Goal: Task Accomplishment & Management: Manage account settings

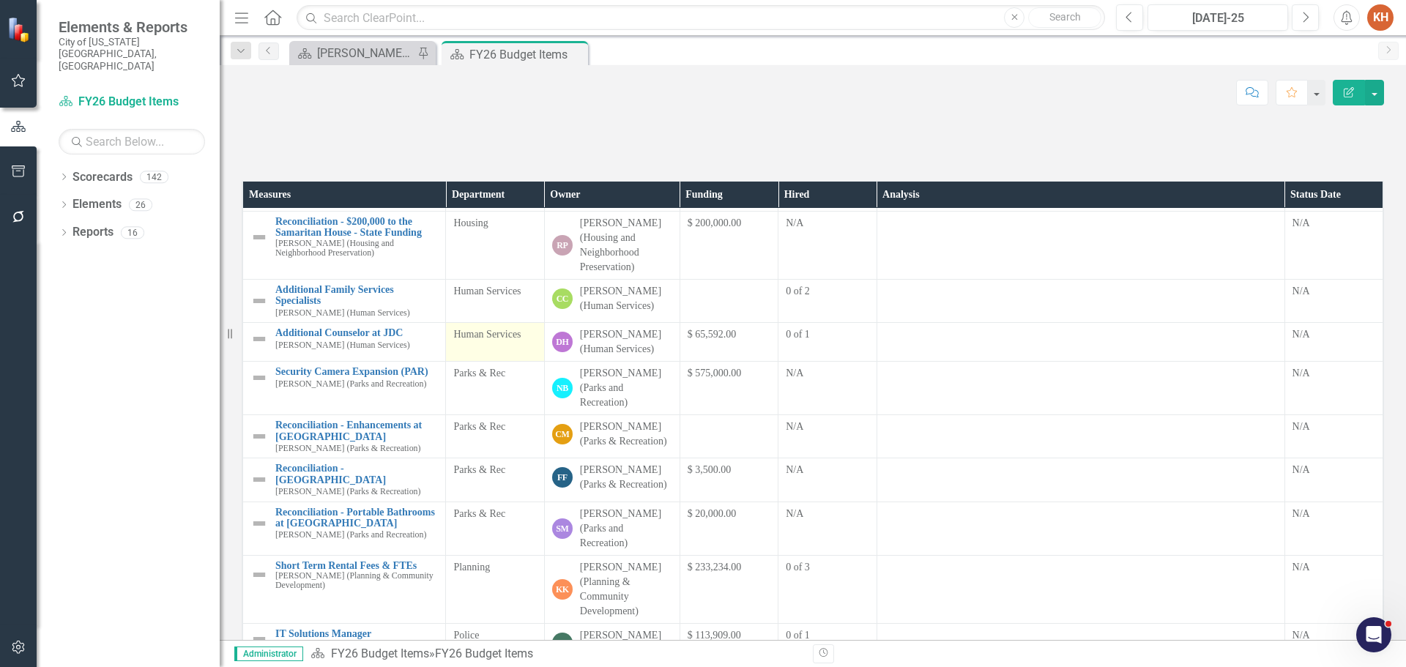
scroll to position [293, 0]
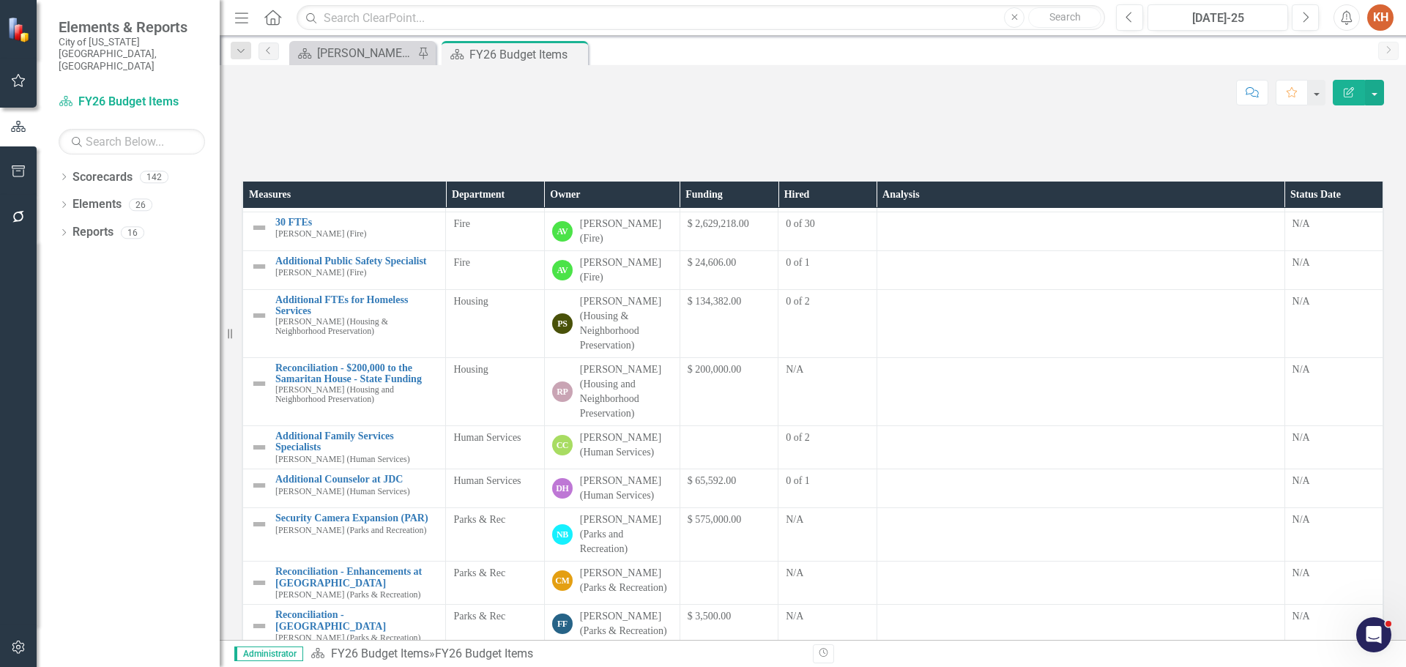
click at [1290, 14] on div "Previous [DATE]-25 Next" at bounding box center [1221, 17] width 210 height 26
click at [1300, 15] on button "Next" at bounding box center [1304, 17] width 27 height 26
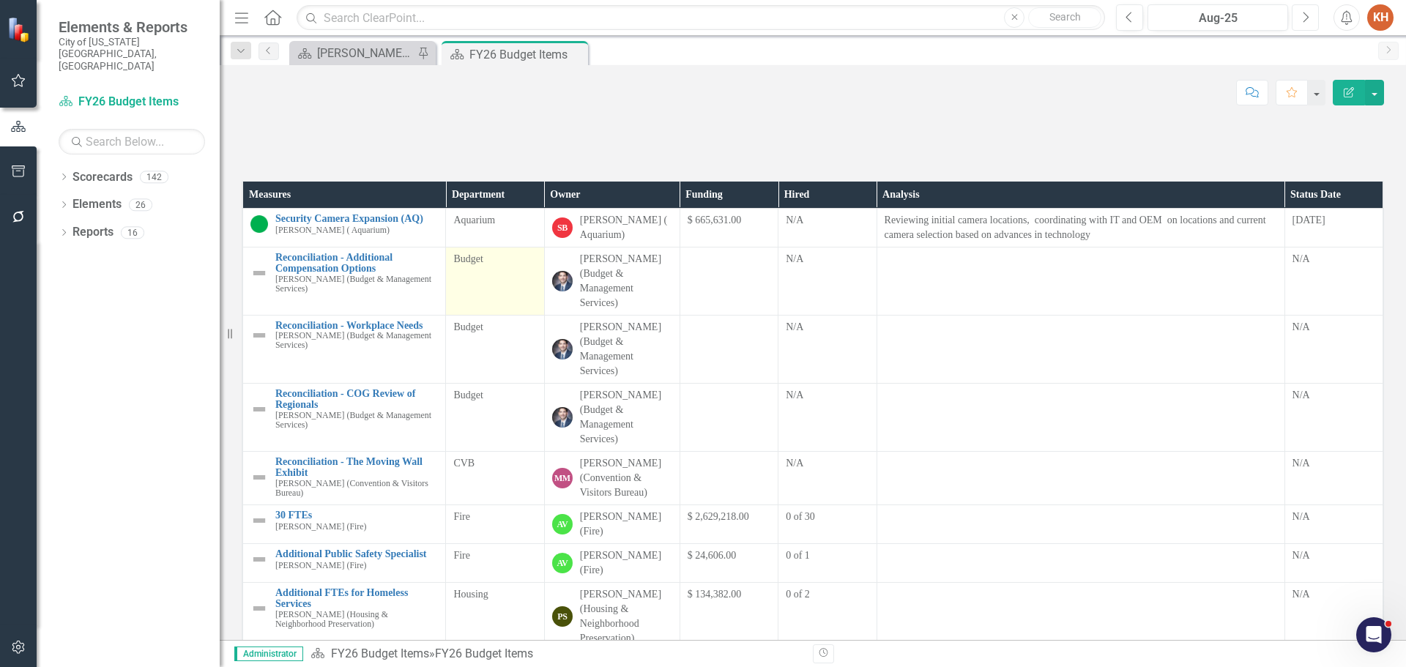
scroll to position [366, 0]
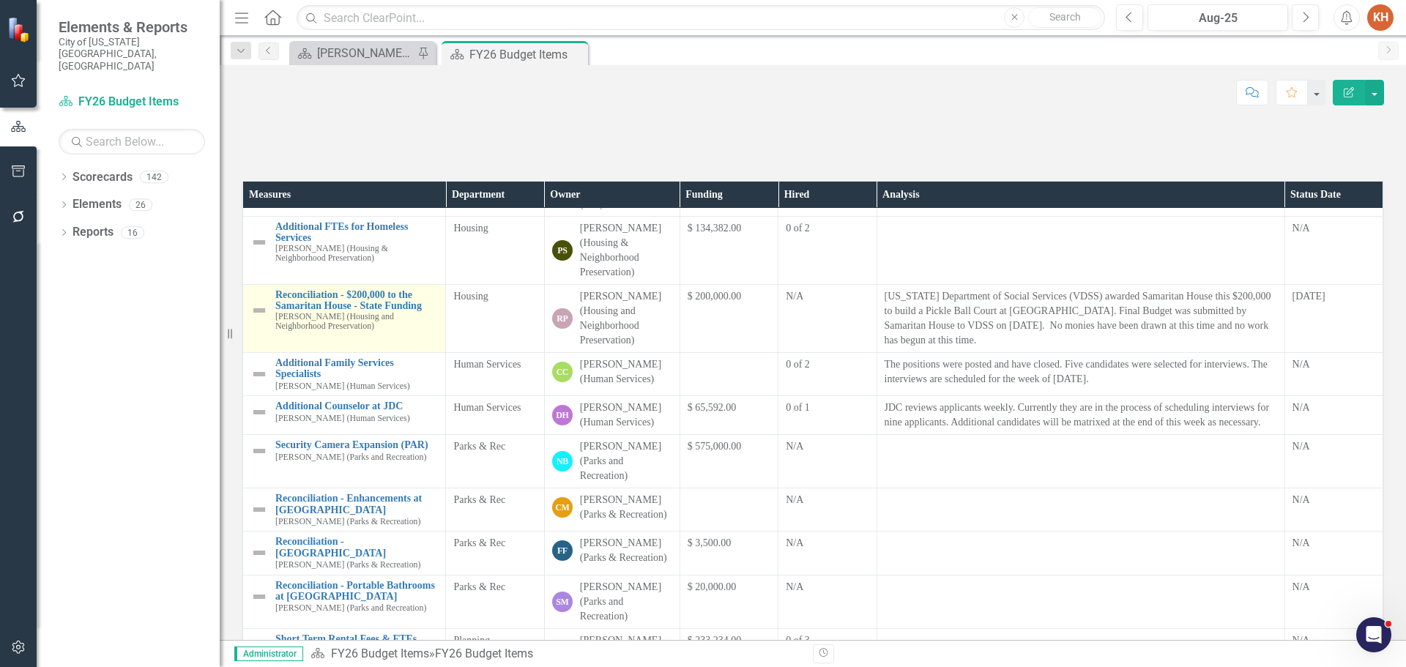
click at [259, 319] on img at bounding box center [259, 311] width 18 height 18
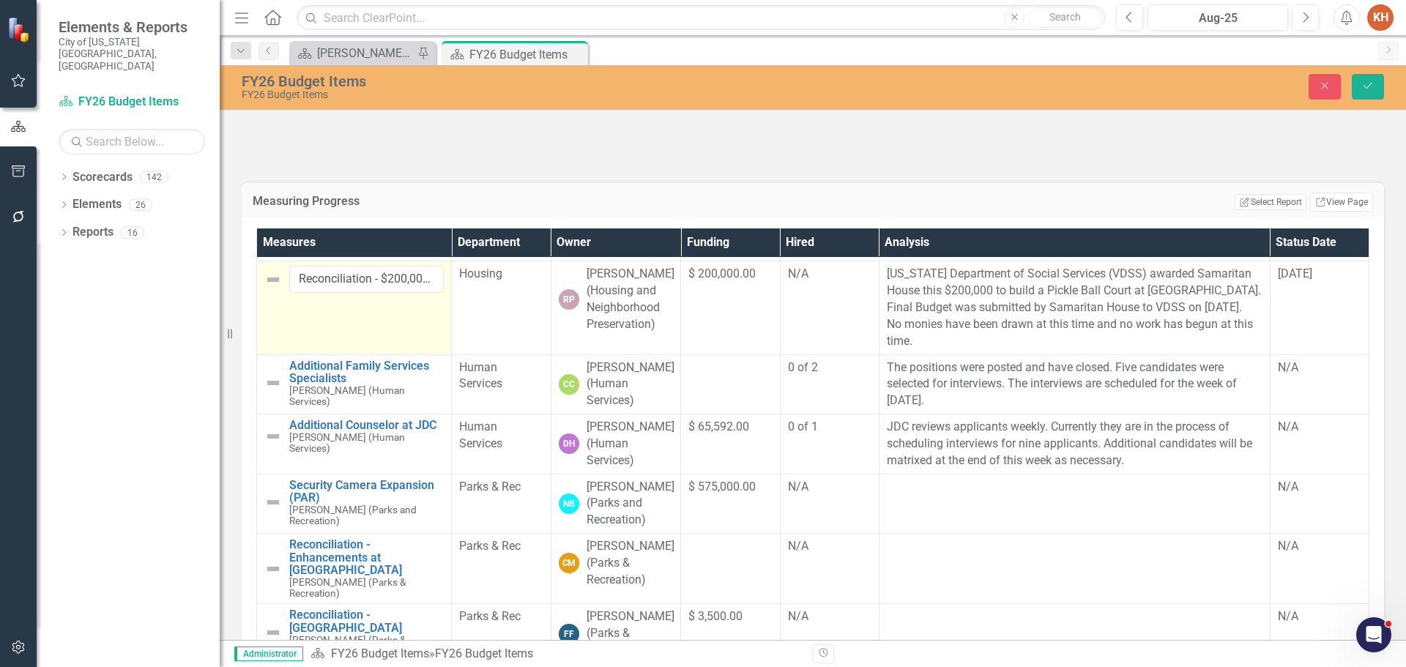
scroll to position [439, 0]
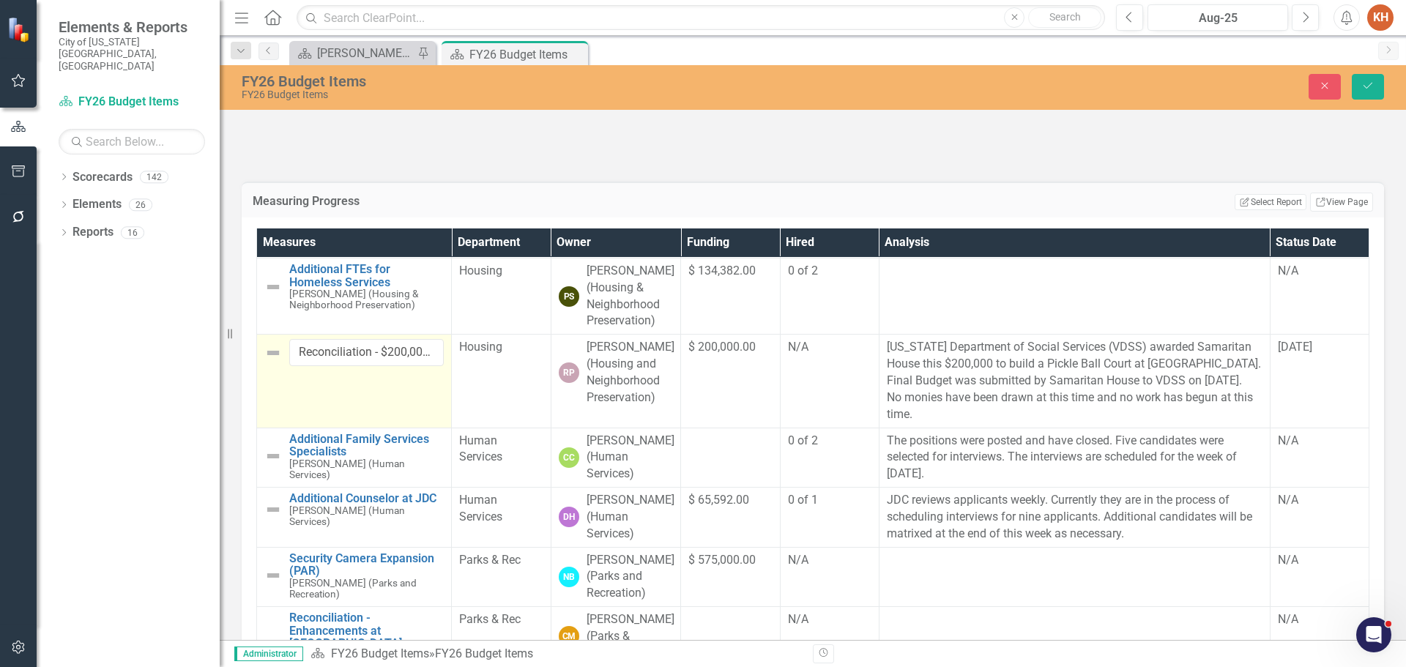
click at [269, 362] on img at bounding box center [273, 353] width 18 height 18
click at [272, 362] on img at bounding box center [273, 353] width 18 height 18
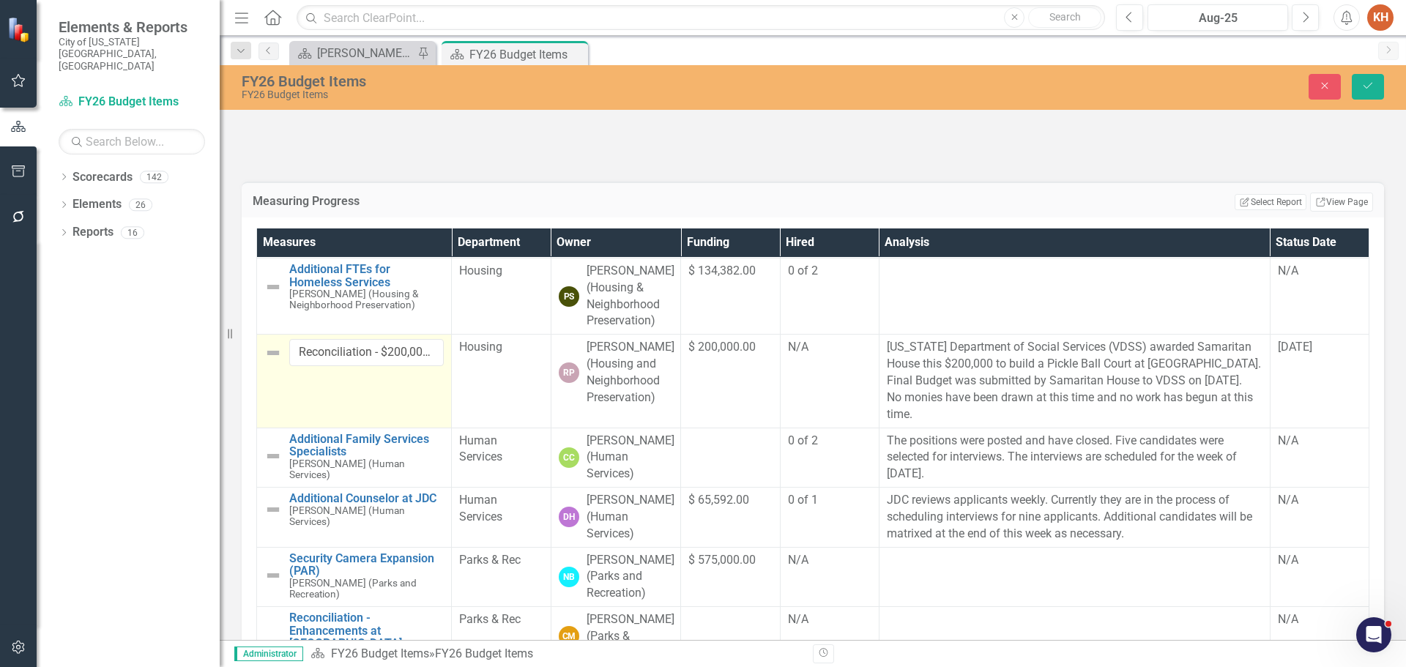
click at [272, 362] on img at bounding box center [273, 353] width 18 height 18
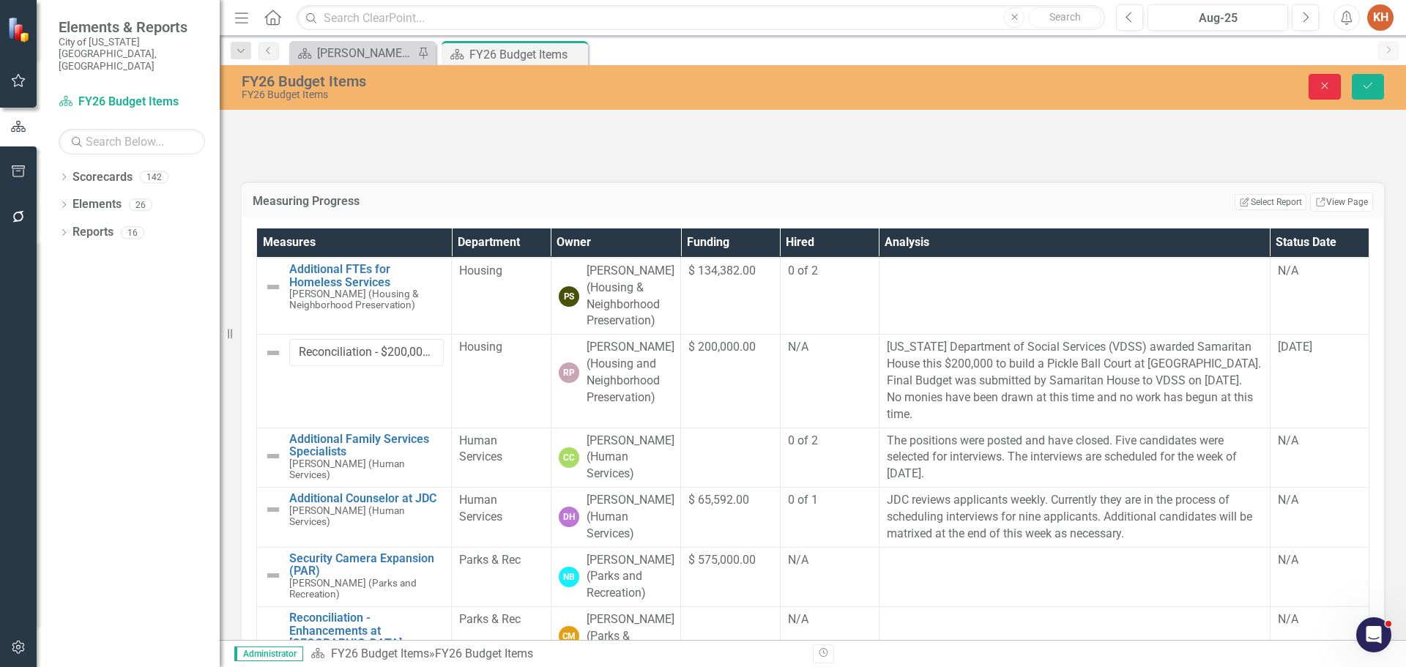
click at [1318, 92] on button "Close" at bounding box center [1324, 87] width 32 height 26
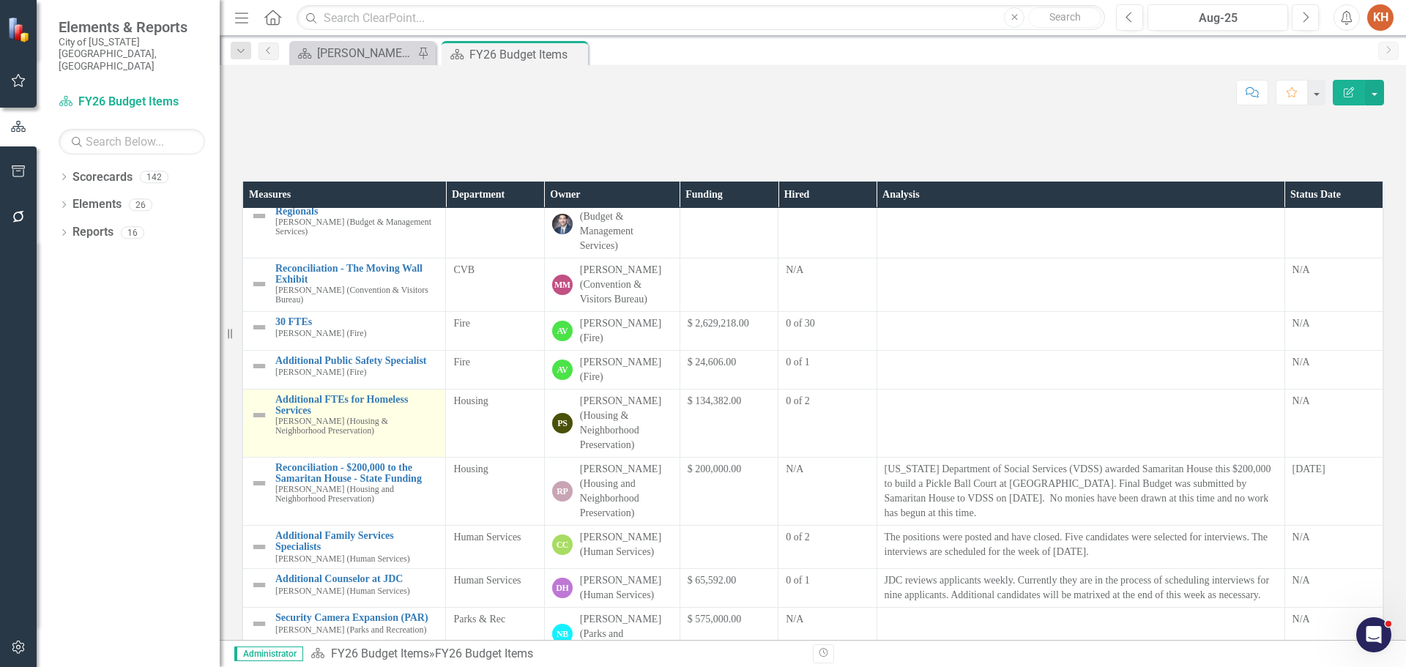
scroll to position [266, 0]
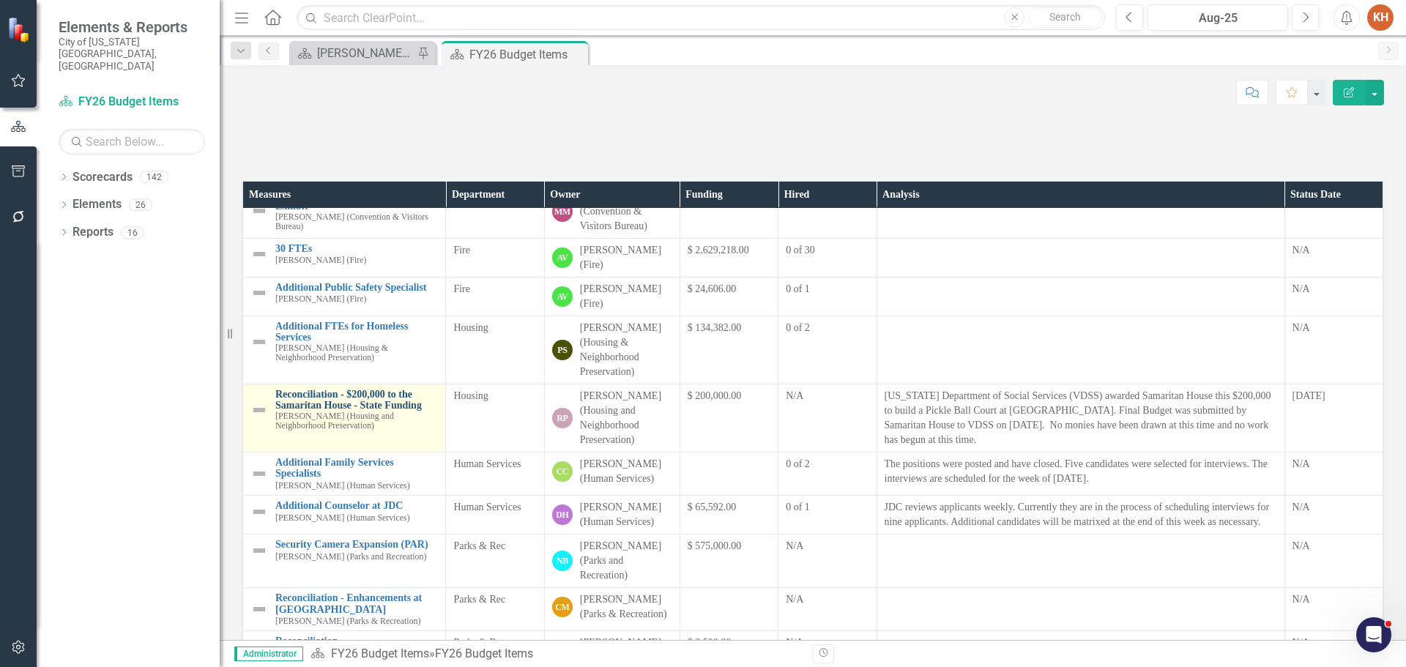
click at [362, 411] on link "Reconciliation - $200,000 to the Samaritan House - State Funding" at bounding box center [356, 400] width 163 height 23
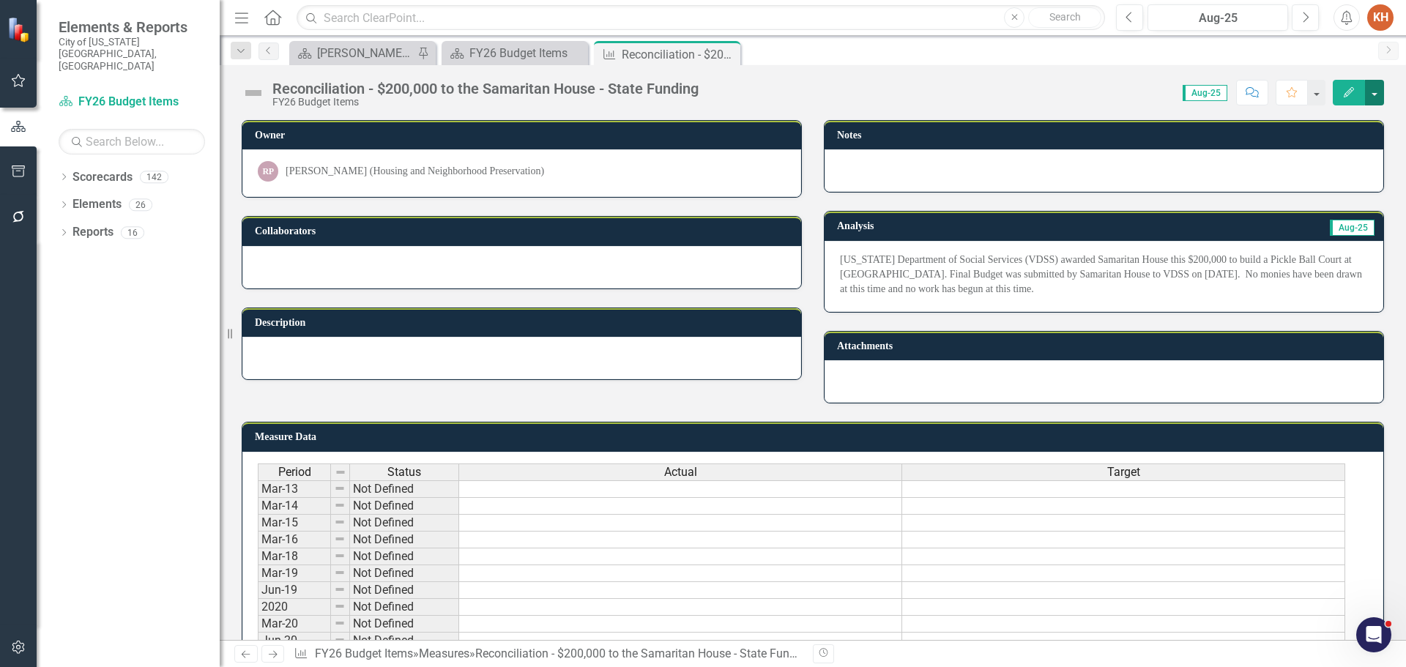
click at [1378, 89] on button "button" at bounding box center [1374, 93] width 19 height 26
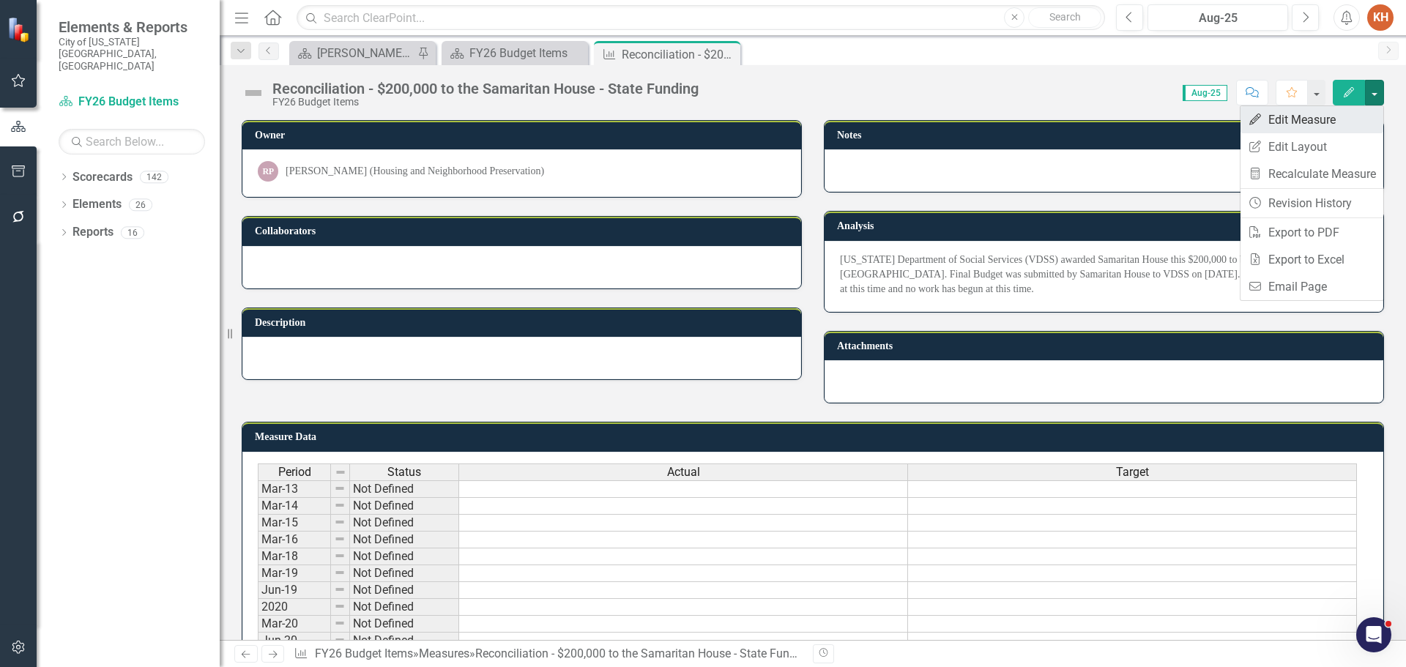
click at [1345, 120] on link "Edit Edit Measure" at bounding box center [1311, 119] width 143 height 27
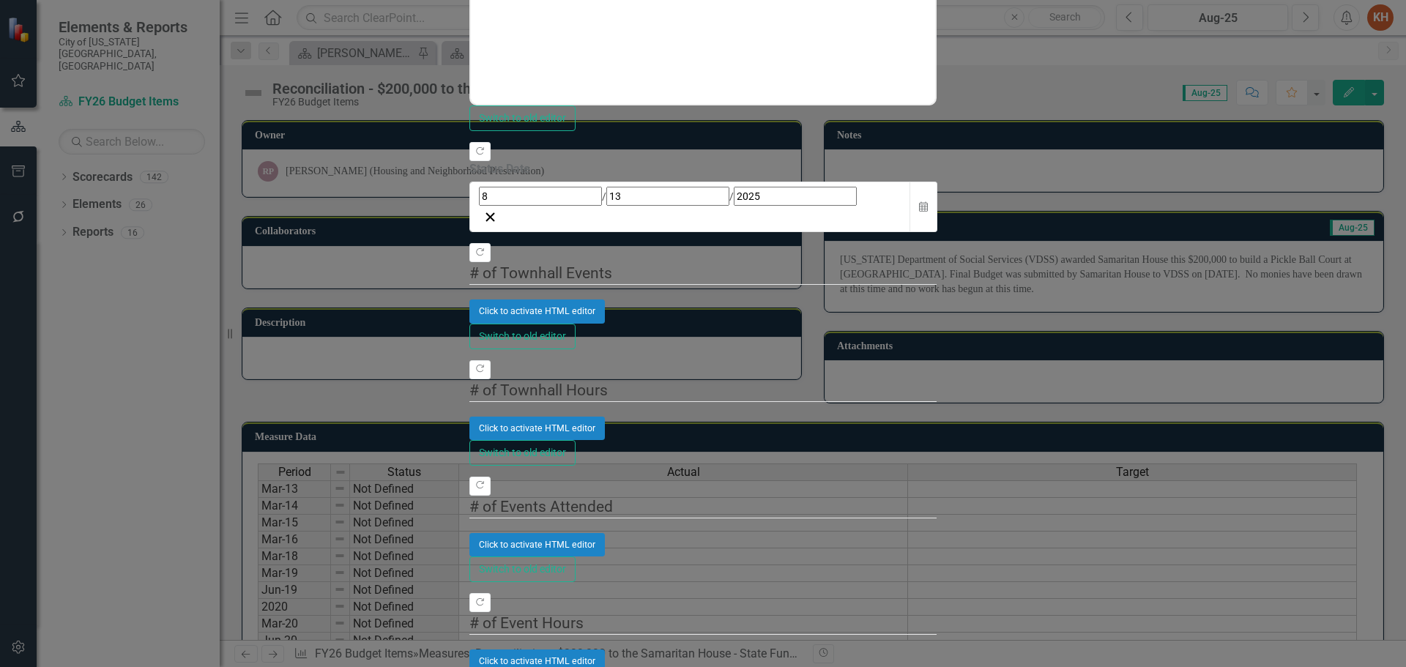
click at [529, 666] on div "Manual Evaluation" at bounding box center [703, 675] width 1406 height 17
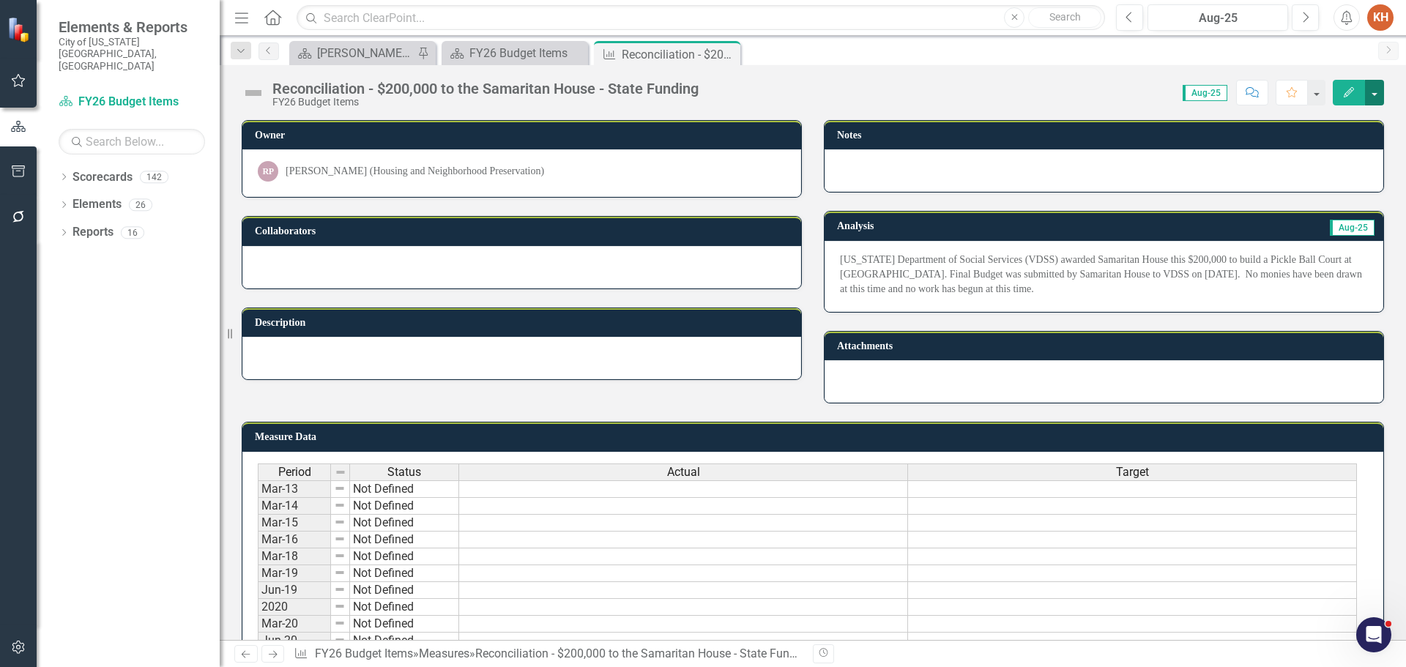
click at [1381, 97] on button "button" at bounding box center [1374, 93] width 19 height 26
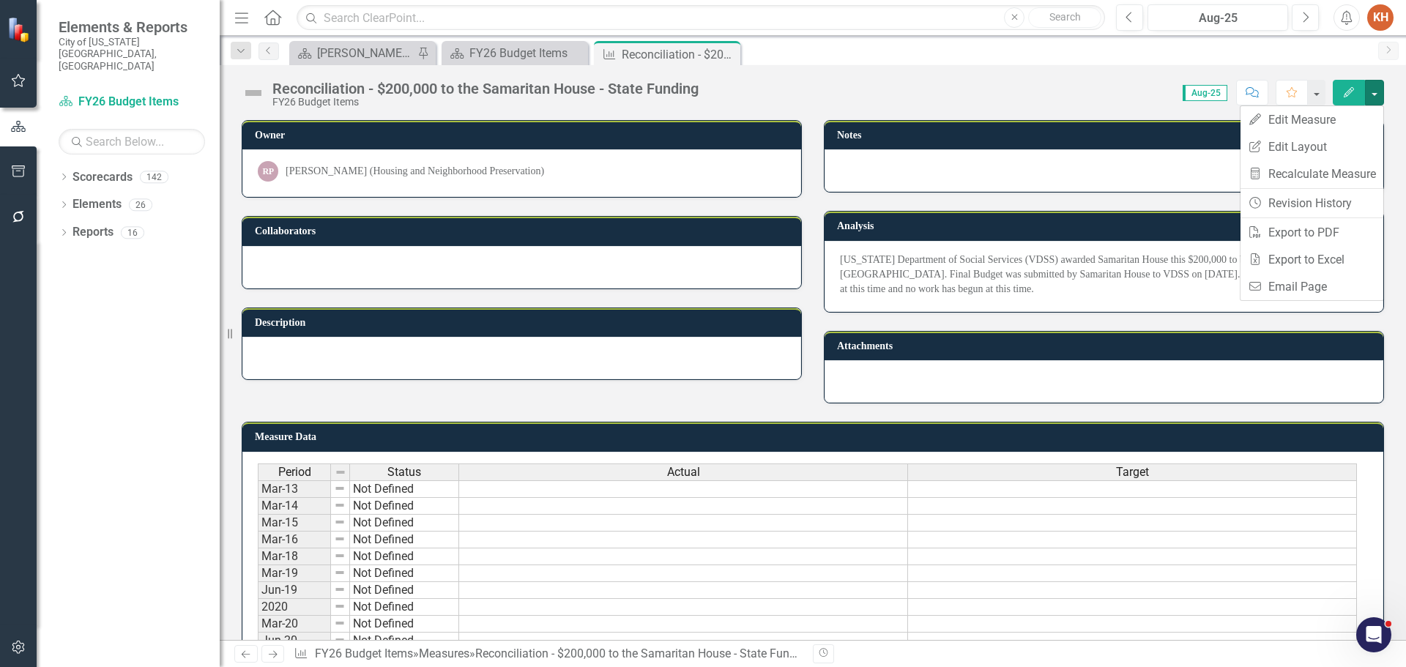
click at [1020, 91] on div "Score: N/A Aug-25 Completed Comment Favorite Edit" at bounding box center [1045, 92] width 678 height 25
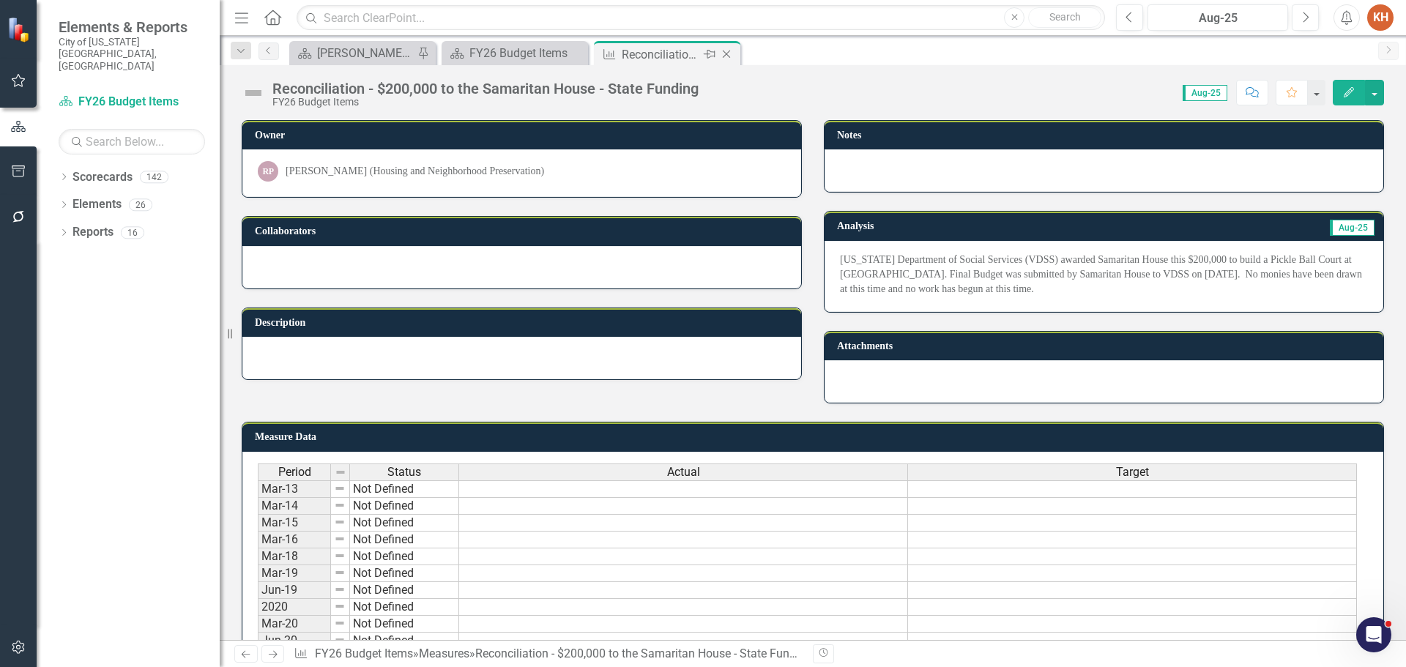
click at [723, 54] on icon "Close" at bounding box center [726, 54] width 15 height 12
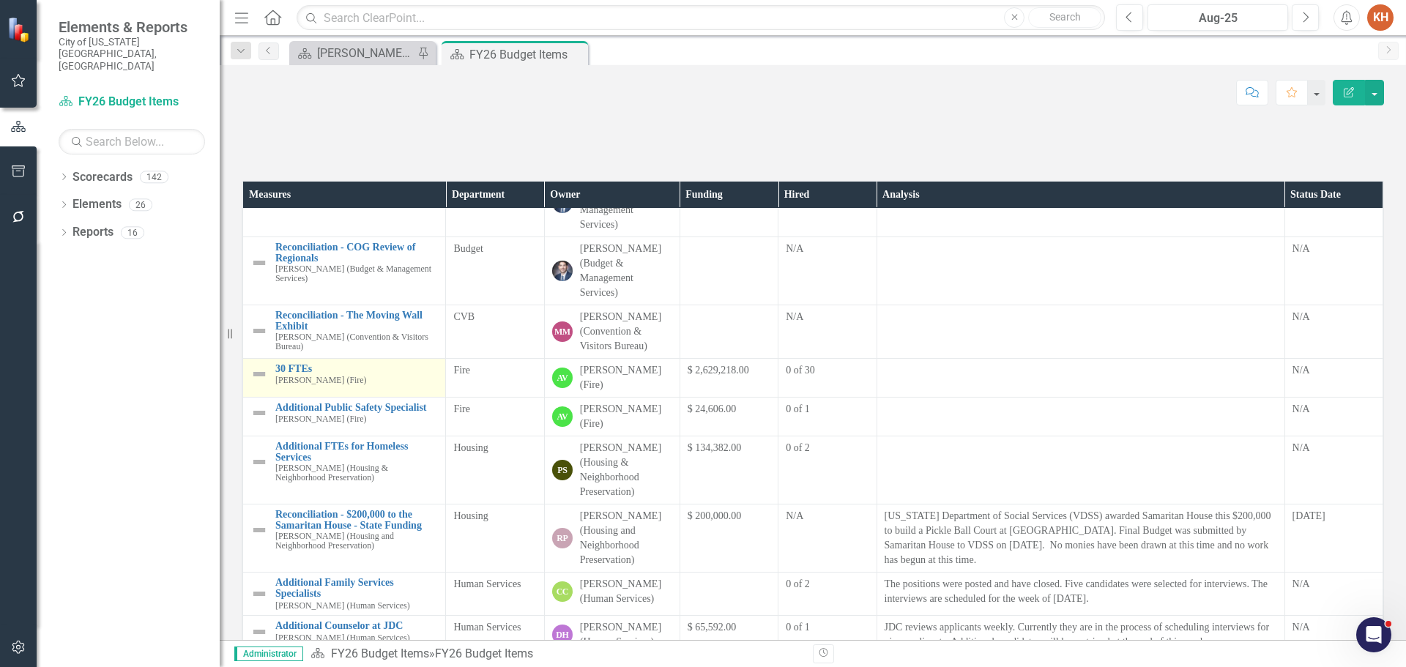
scroll to position [293, 0]
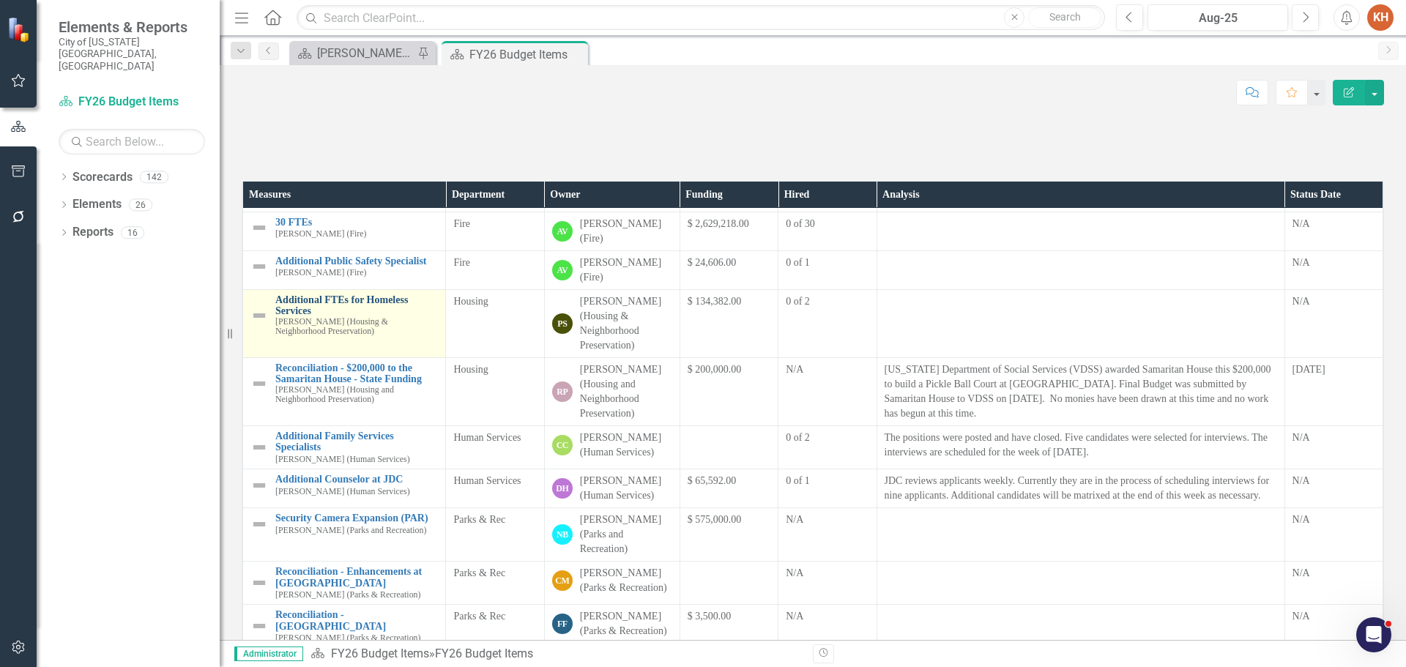
click at [314, 317] on link "Additional FTEs for Homeless Services" at bounding box center [356, 305] width 163 height 23
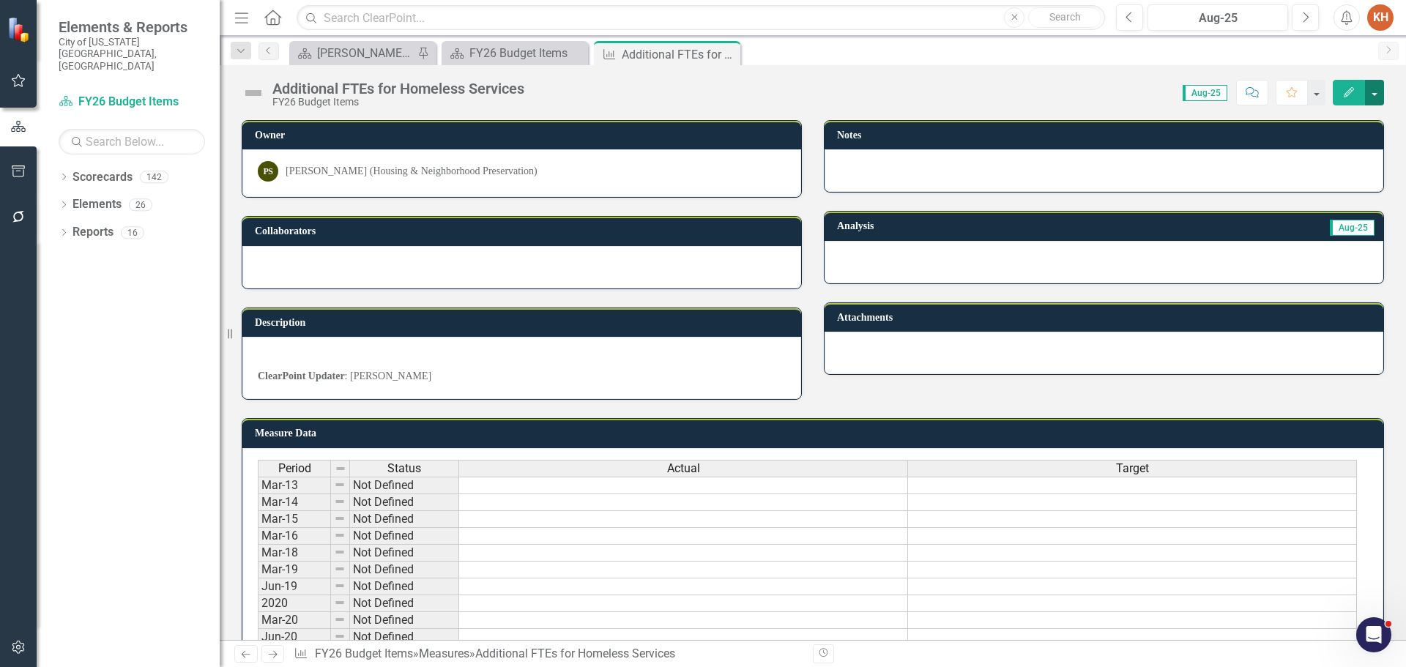
click at [1371, 93] on button "button" at bounding box center [1374, 93] width 19 height 26
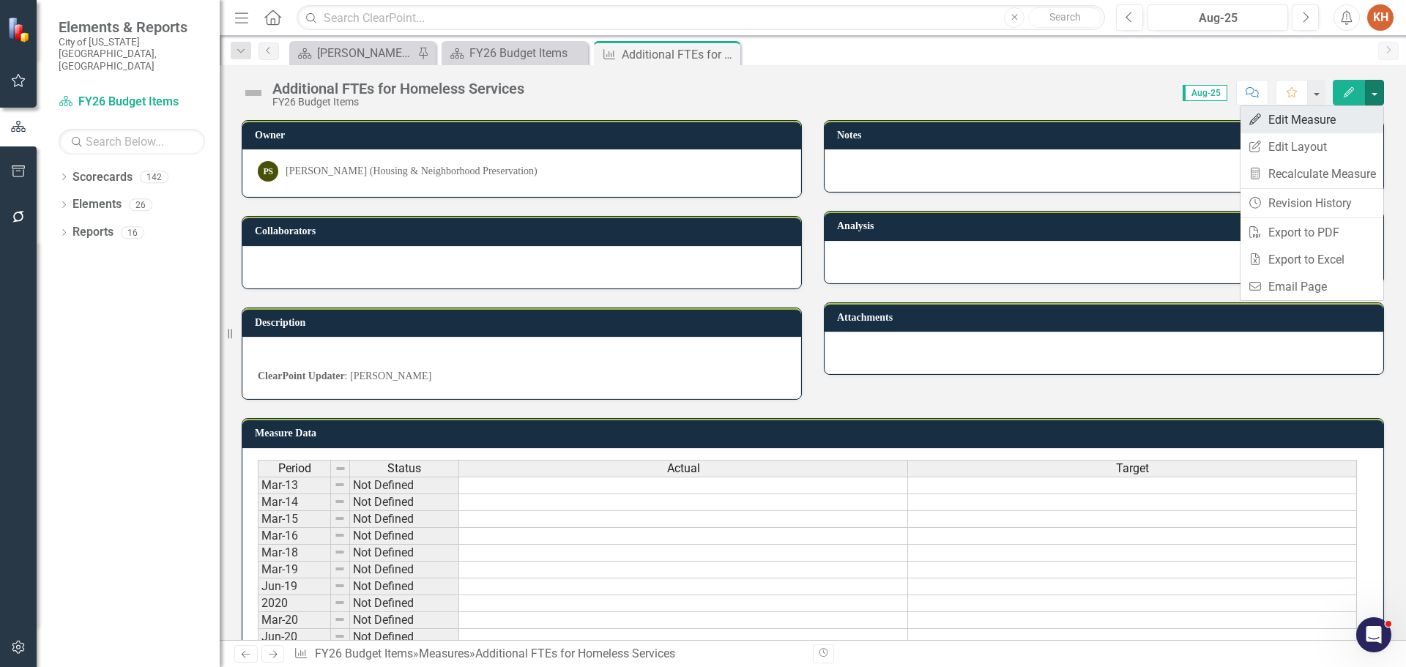
click at [1326, 118] on link "Edit Edit Measure" at bounding box center [1311, 119] width 143 height 27
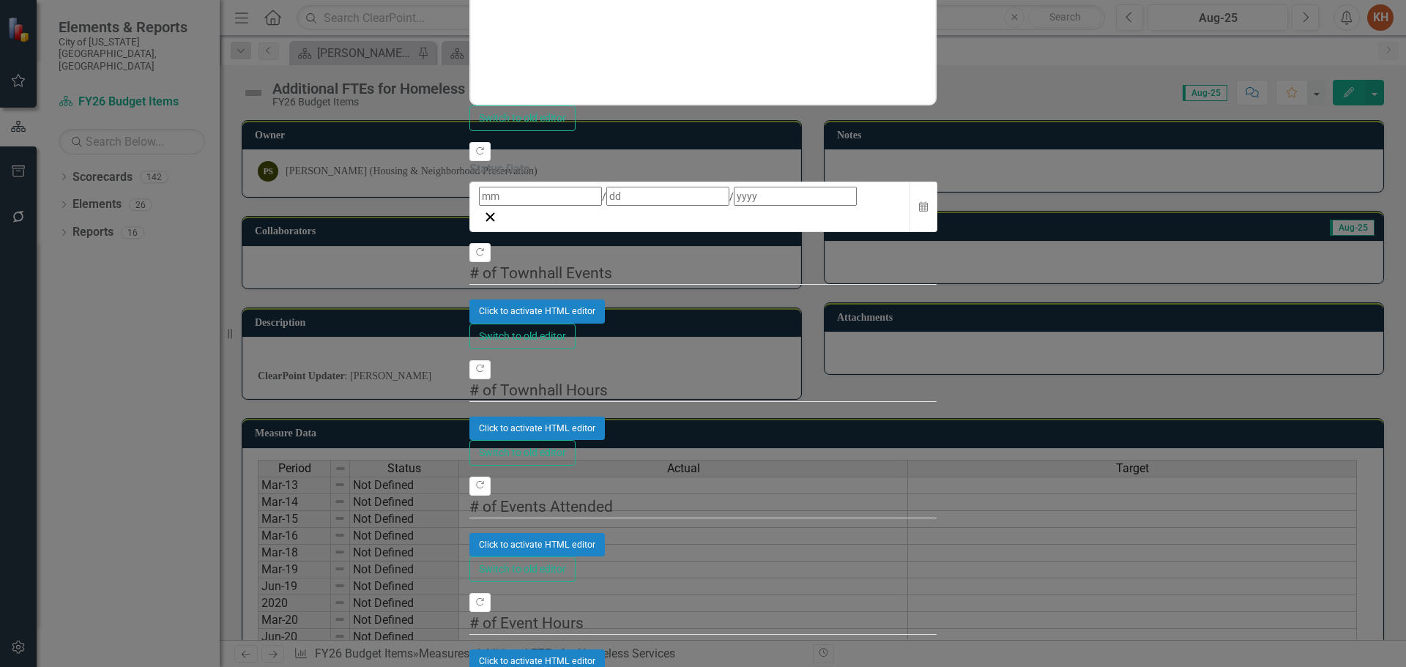
click at [520, 666] on div "Manual Evaluation" at bounding box center [703, 675] width 1406 height 17
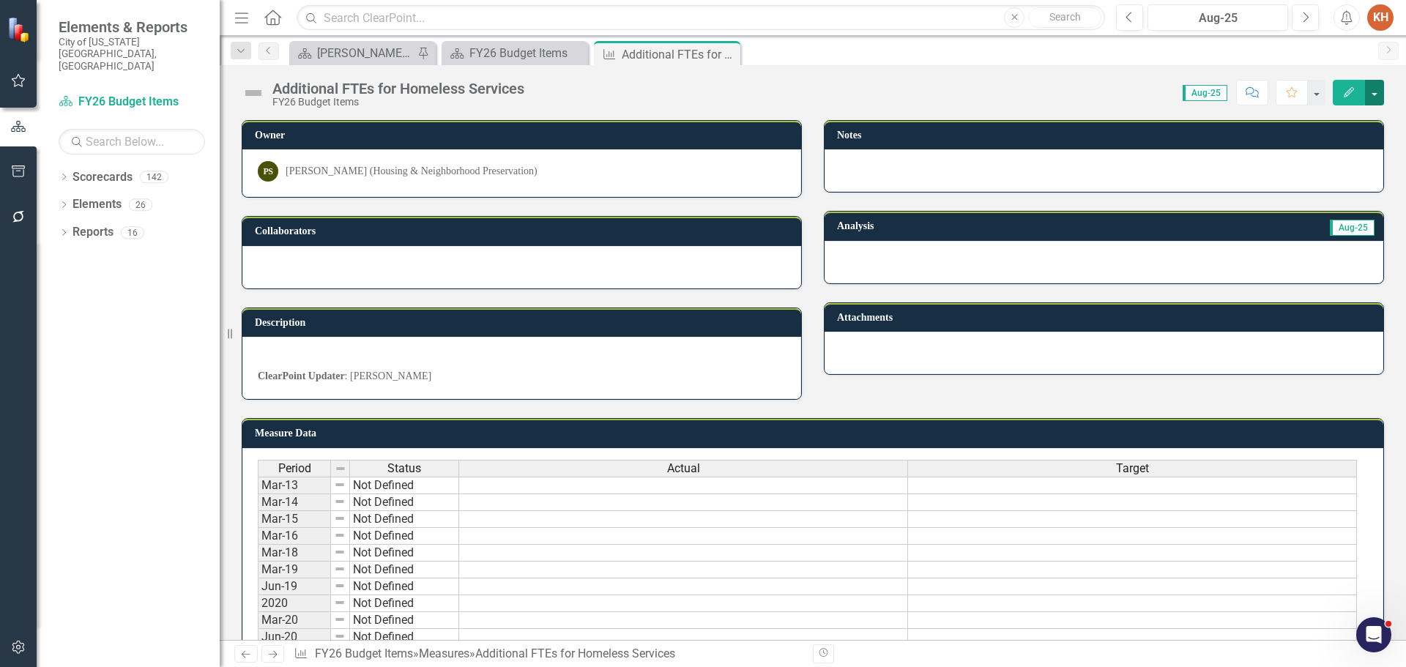
click at [1371, 94] on button "button" at bounding box center [1374, 93] width 19 height 26
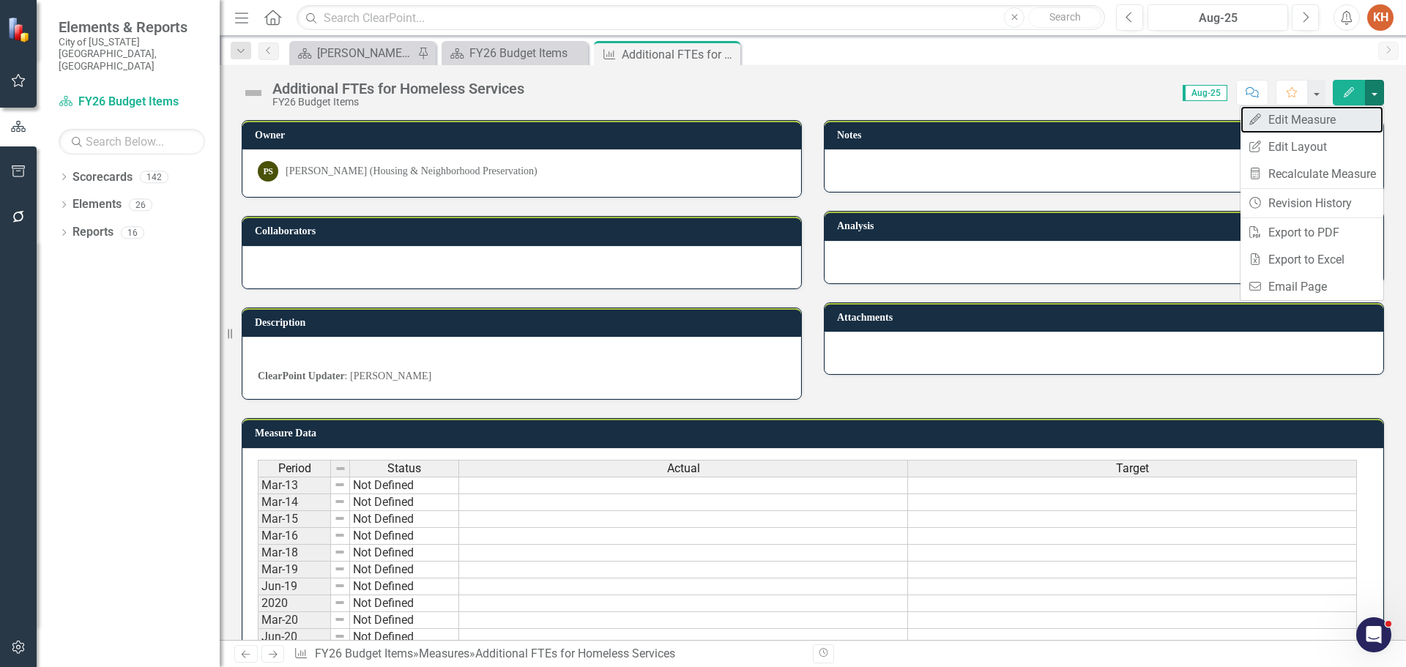
click at [1329, 122] on link "Edit Edit Measure" at bounding box center [1311, 119] width 143 height 27
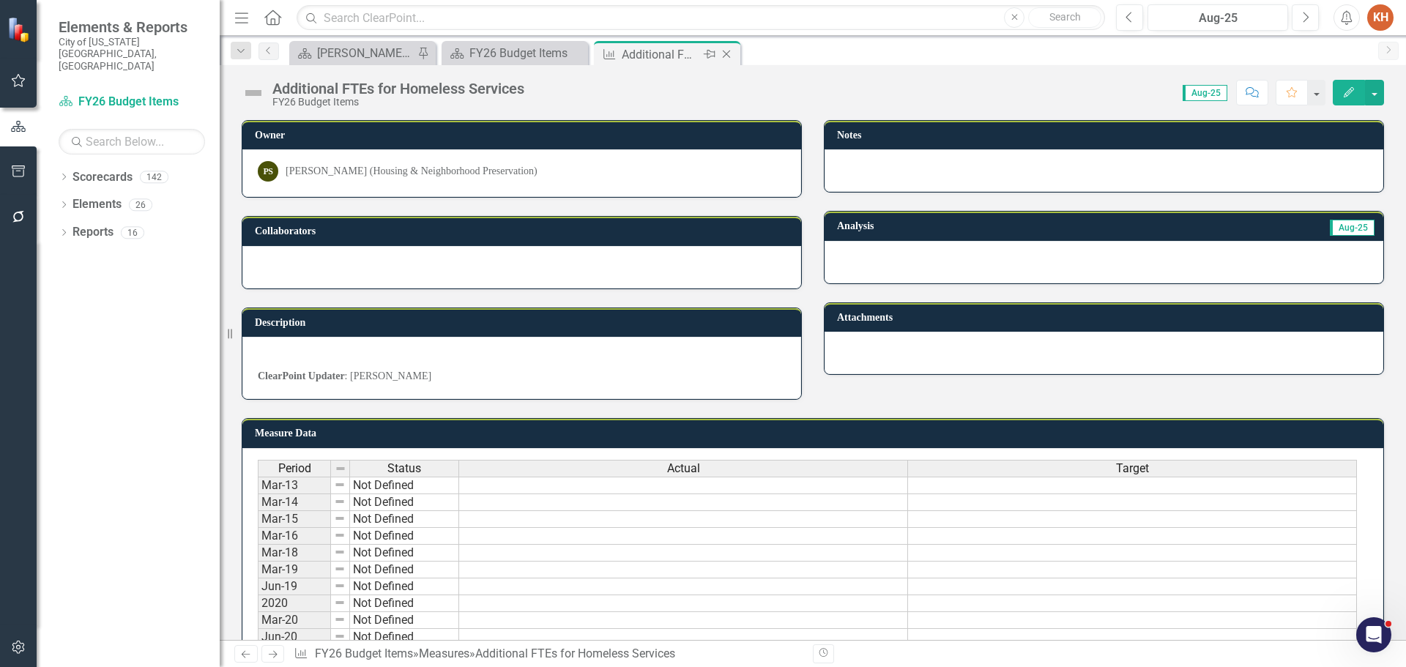
click at [726, 56] on icon "Close" at bounding box center [726, 54] width 15 height 12
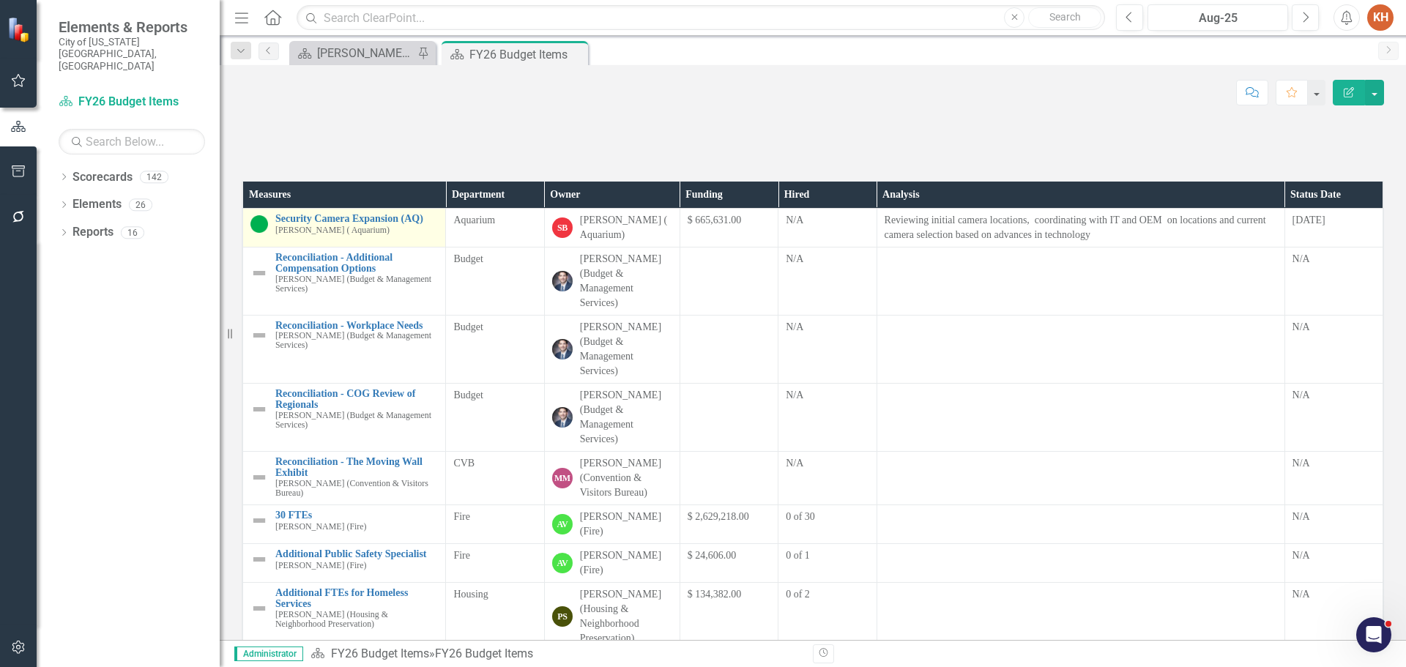
click at [256, 233] on img at bounding box center [259, 224] width 18 height 18
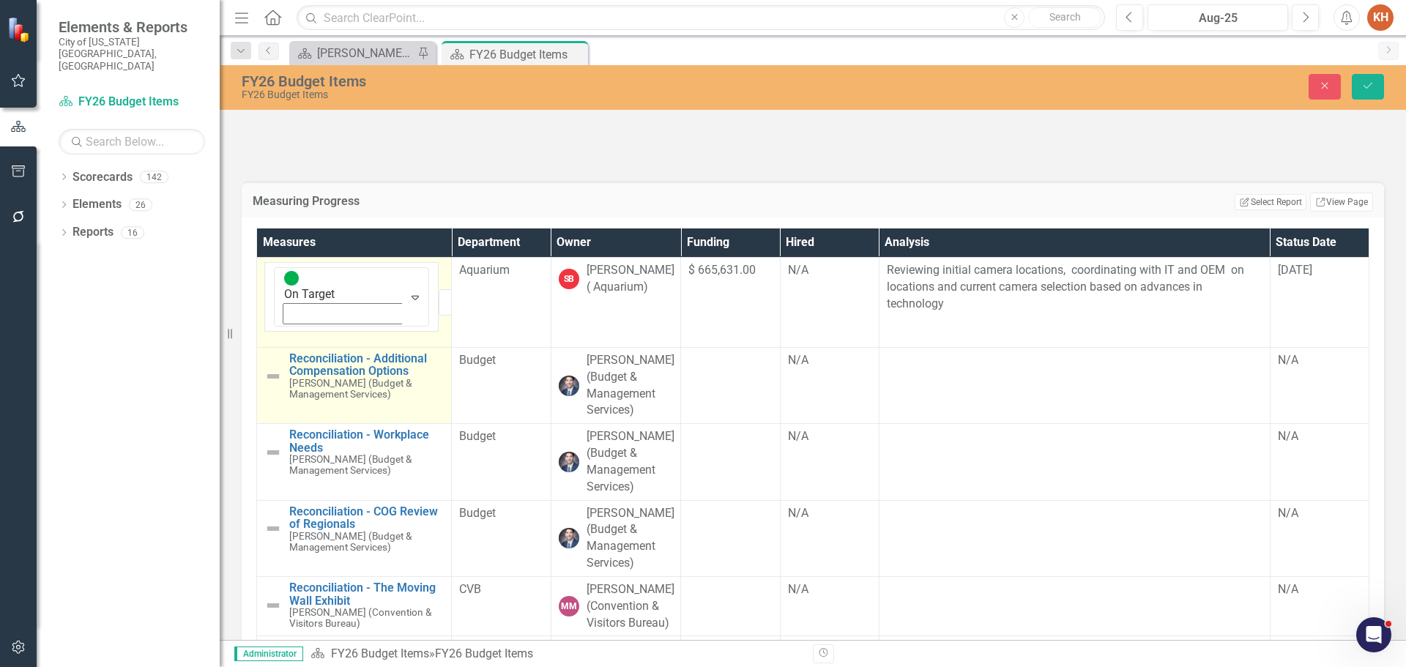
click at [277, 385] on img at bounding box center [273, 377] width 18 height 18
click at [276, 385] on img at bounding box center [273, 377] width 18 height 18
click at [273, 374] on img at bounding box center [273, 366] width 18 height 18
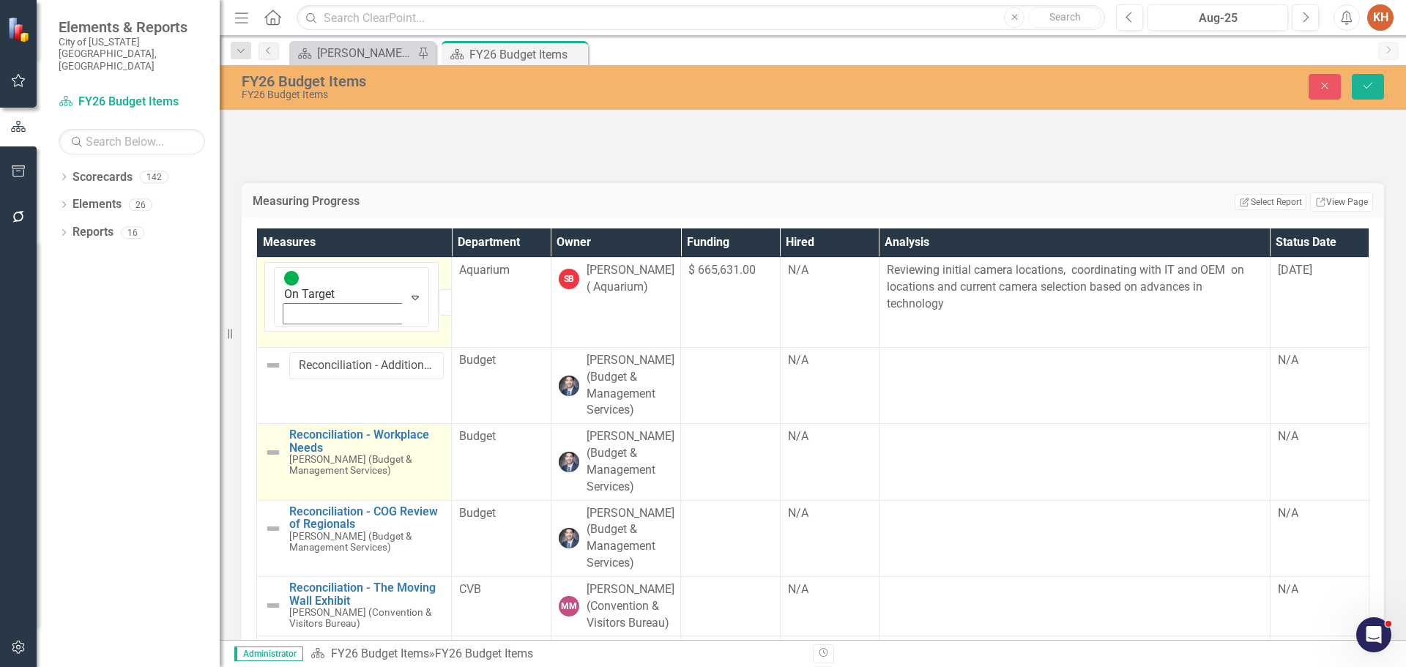
click at [274, 461] on img at bounding box center [273, 453] width 18 height 18
click at [272, 451] on img at bounding box center [273, 442] width 18 height 18
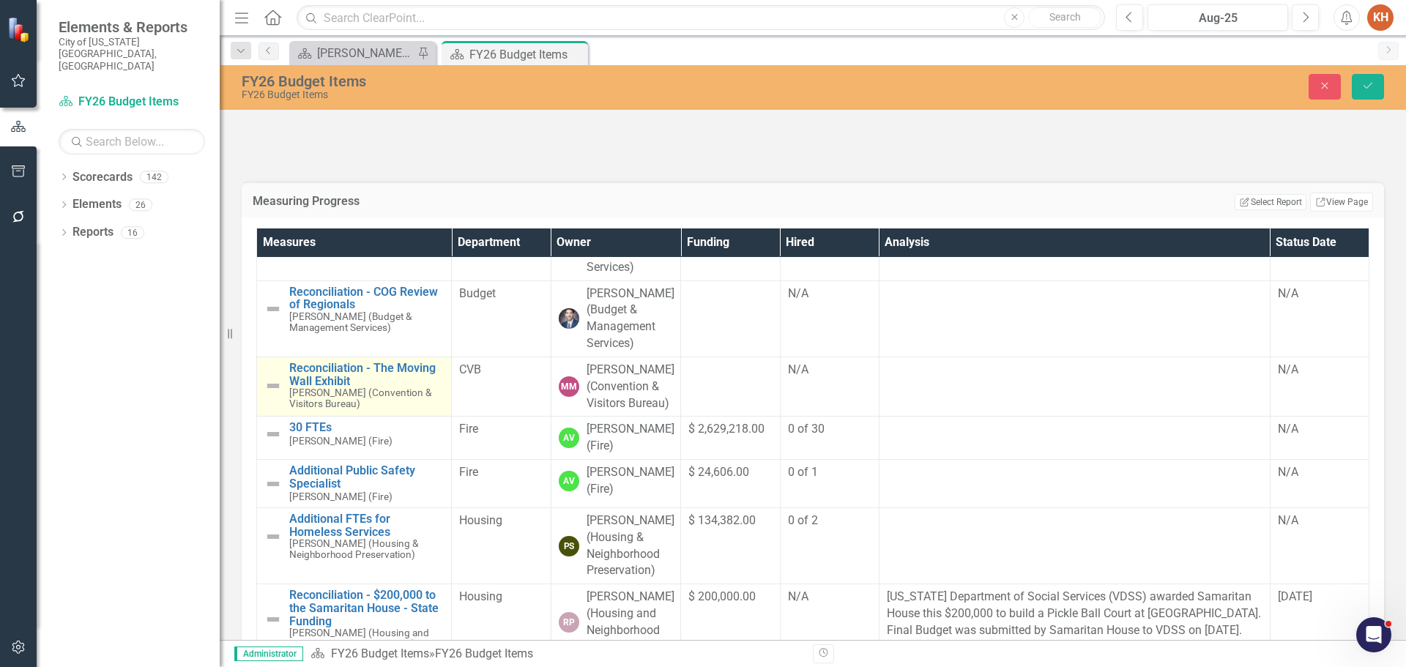
scroll to position [146, 0]
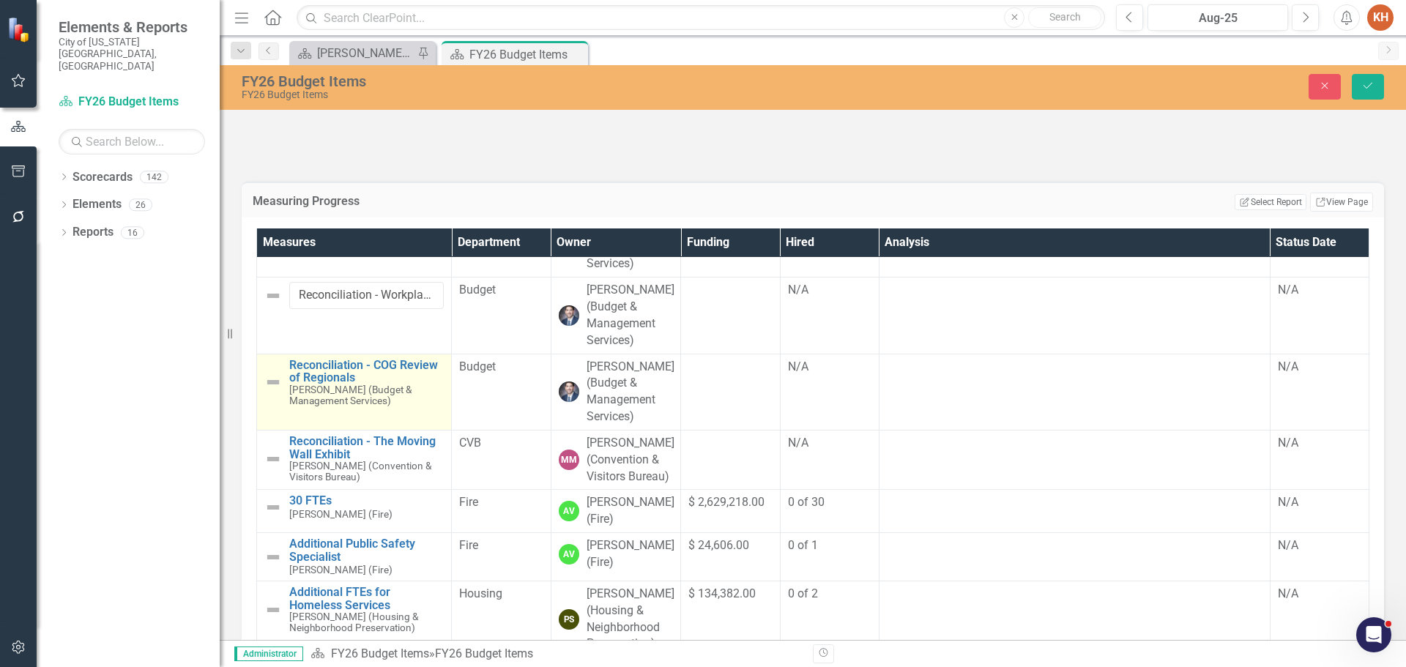
click at [269, 391] on img at bounding box center [273, 382] width 18 height 18
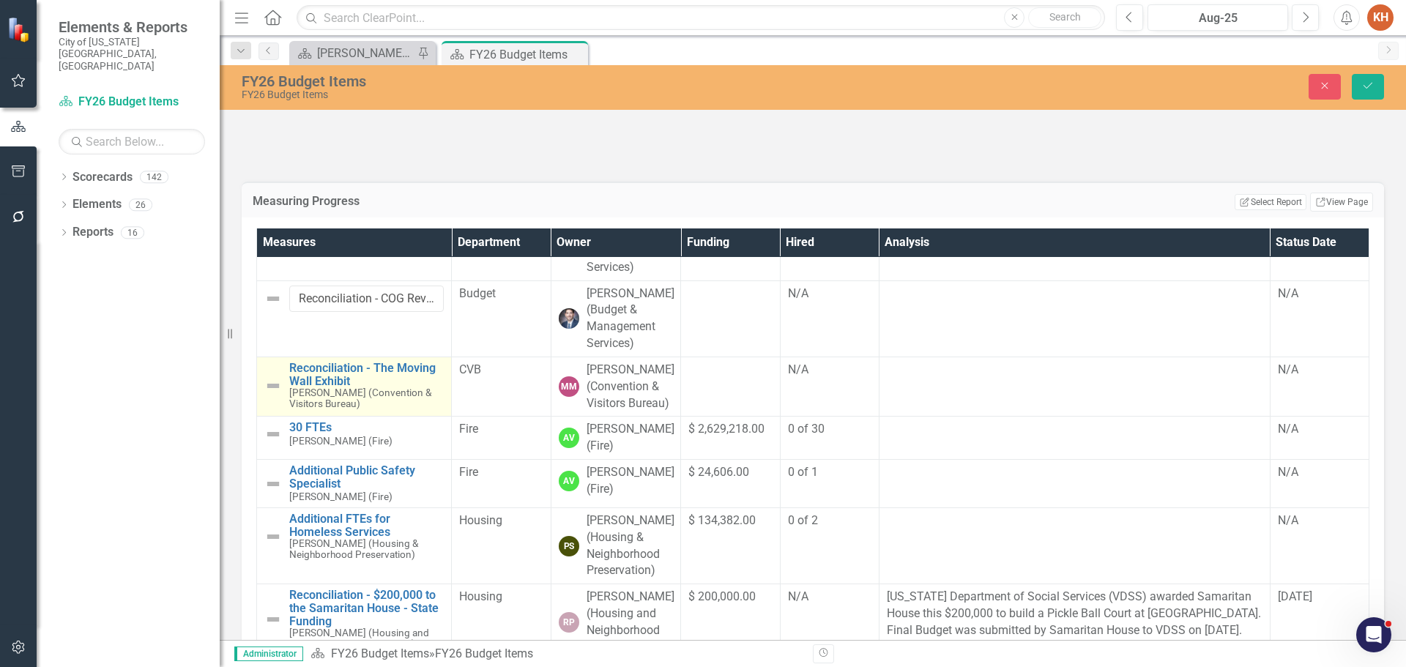
click at [270, 395] on img at bounding box center [273, 386] width 18 height 18
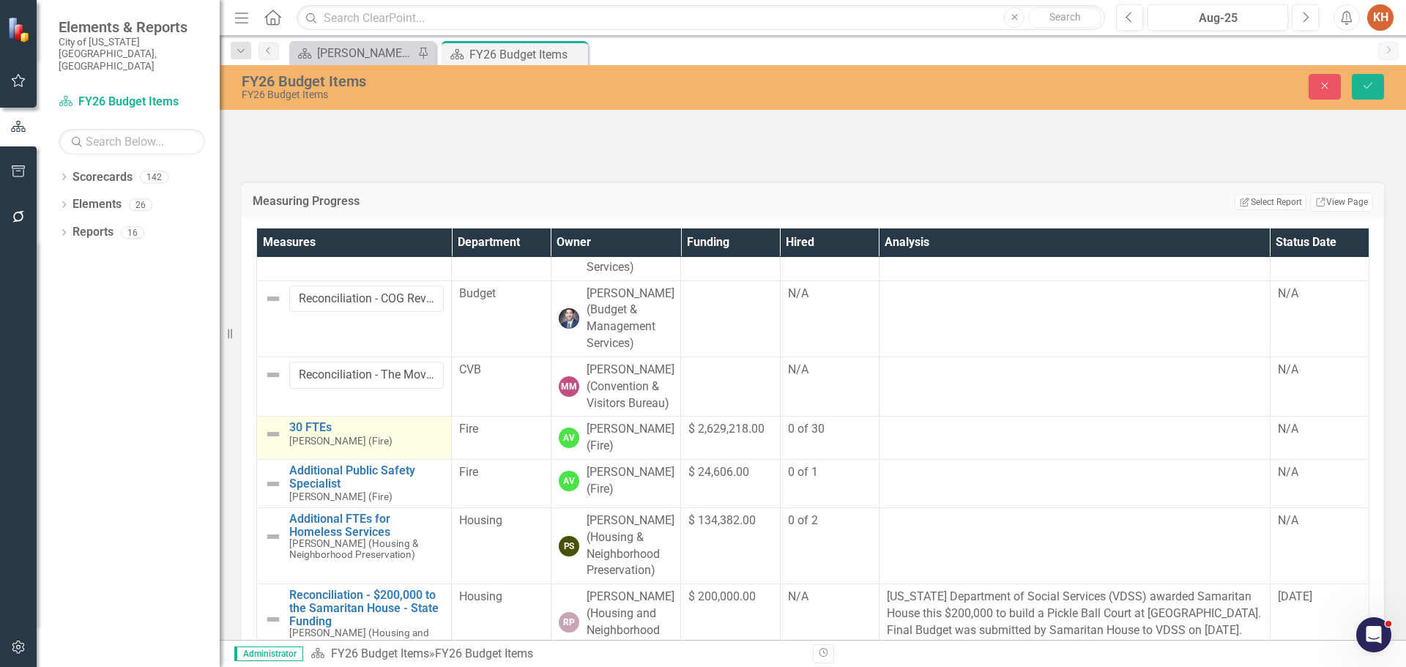
click at [275, 443] on img at bounding box center [273, 434] width 18 height 18
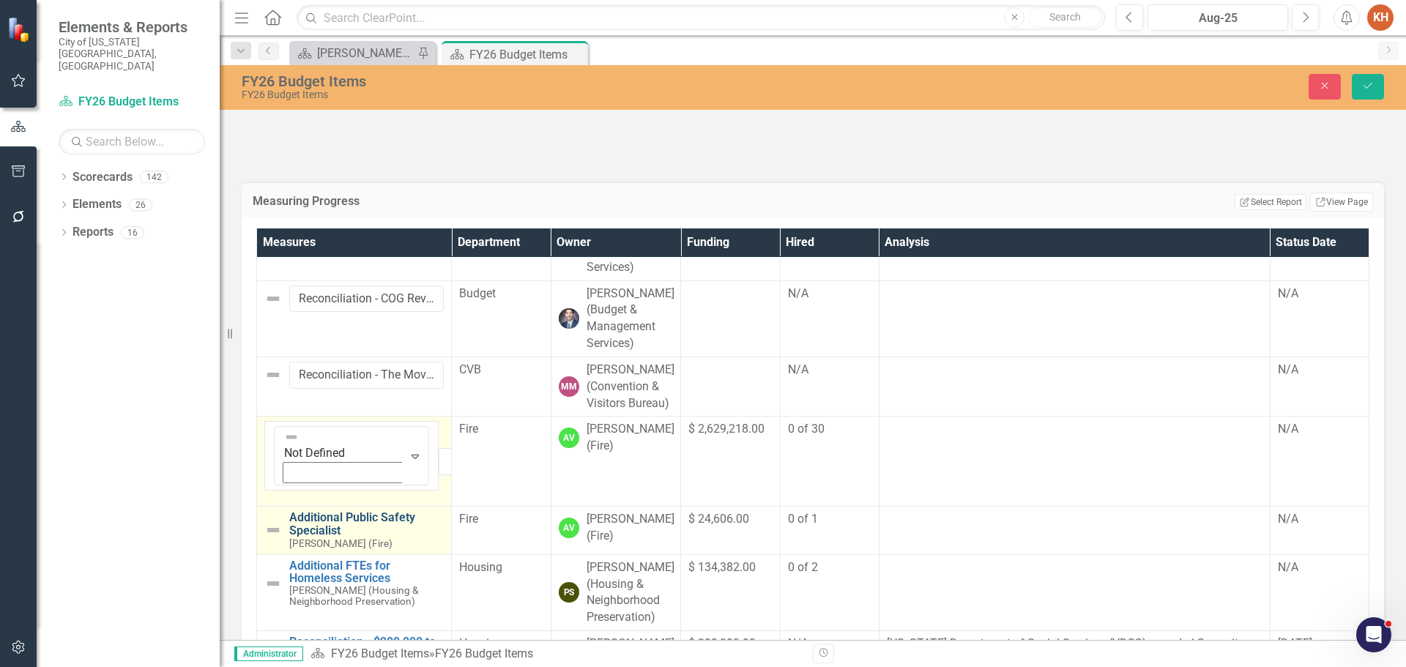
scroll to position [293, 0]
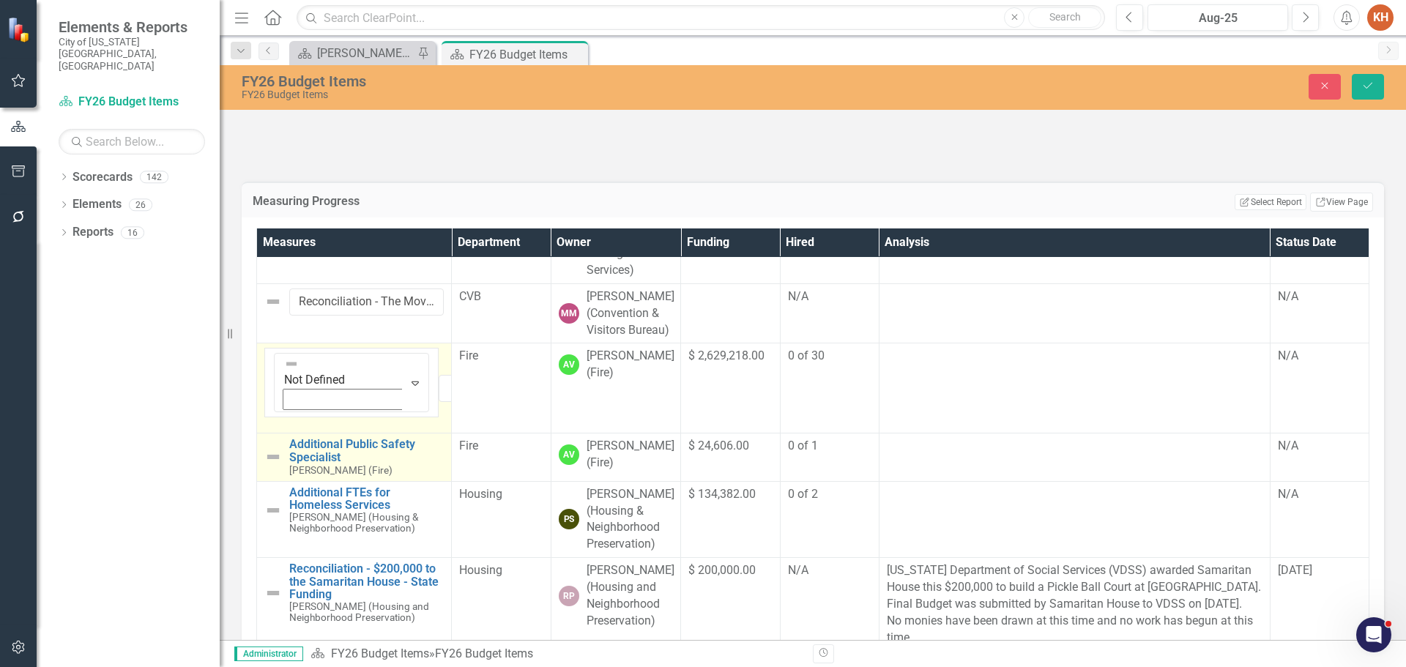
click at [265, 466] on img at bounding box center [273, 457] width 18 height 18
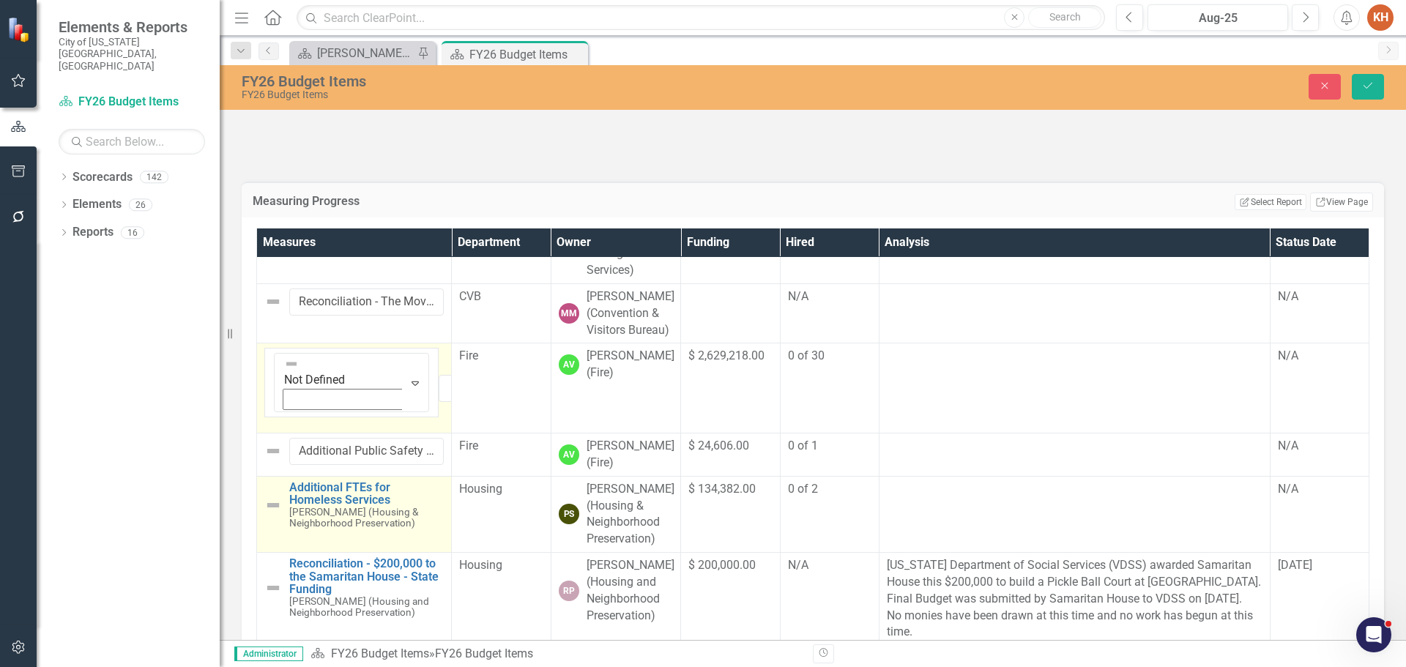
scroll to position [366, 0]
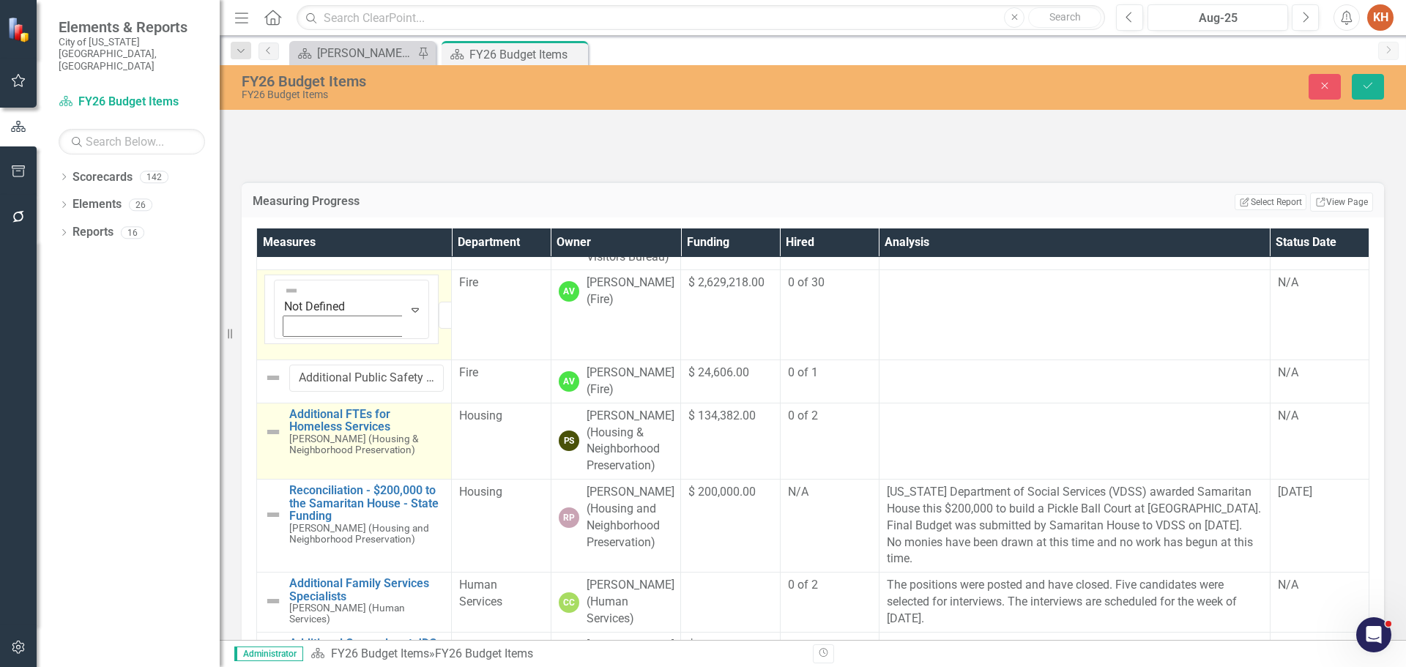
click at [272, 441] on img at bounding box center [273, 432] width 18 height 18
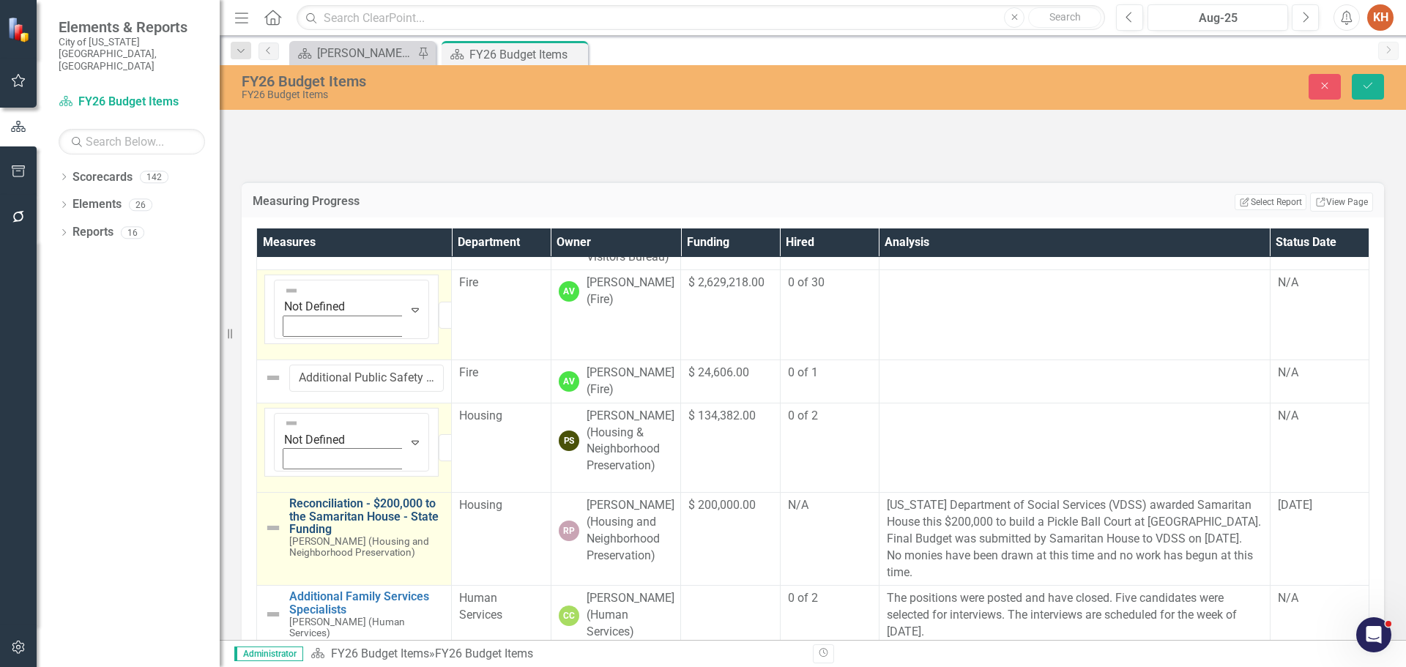
scroll to position [439, 0]
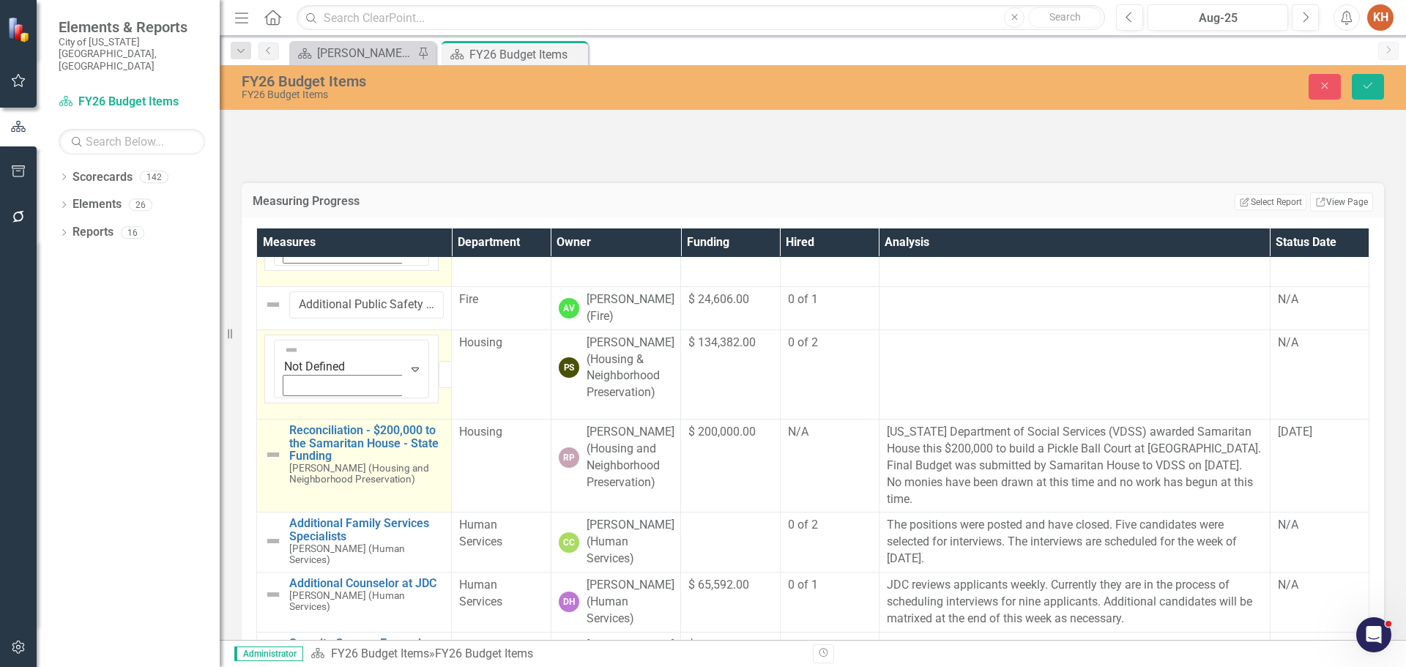
click at [274, 463] on img at bounding box center [273, 455] width 18 height 18
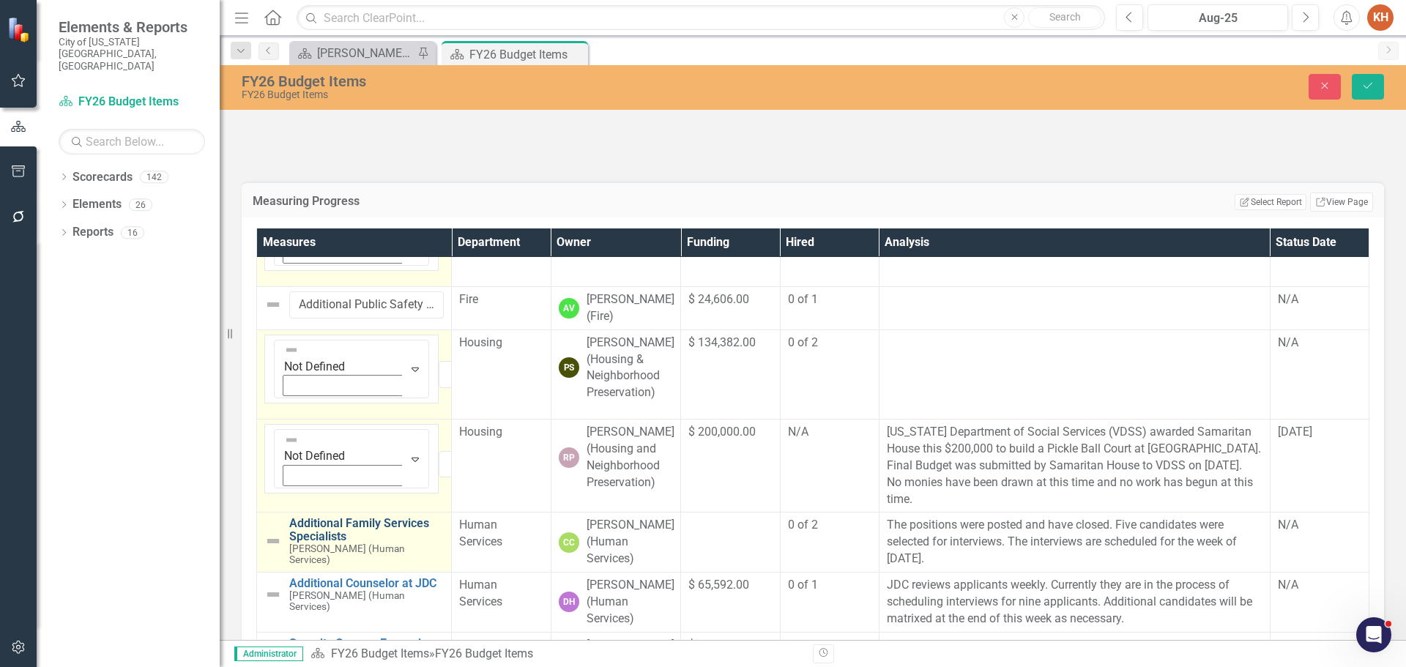
scroll to position [512, 0]
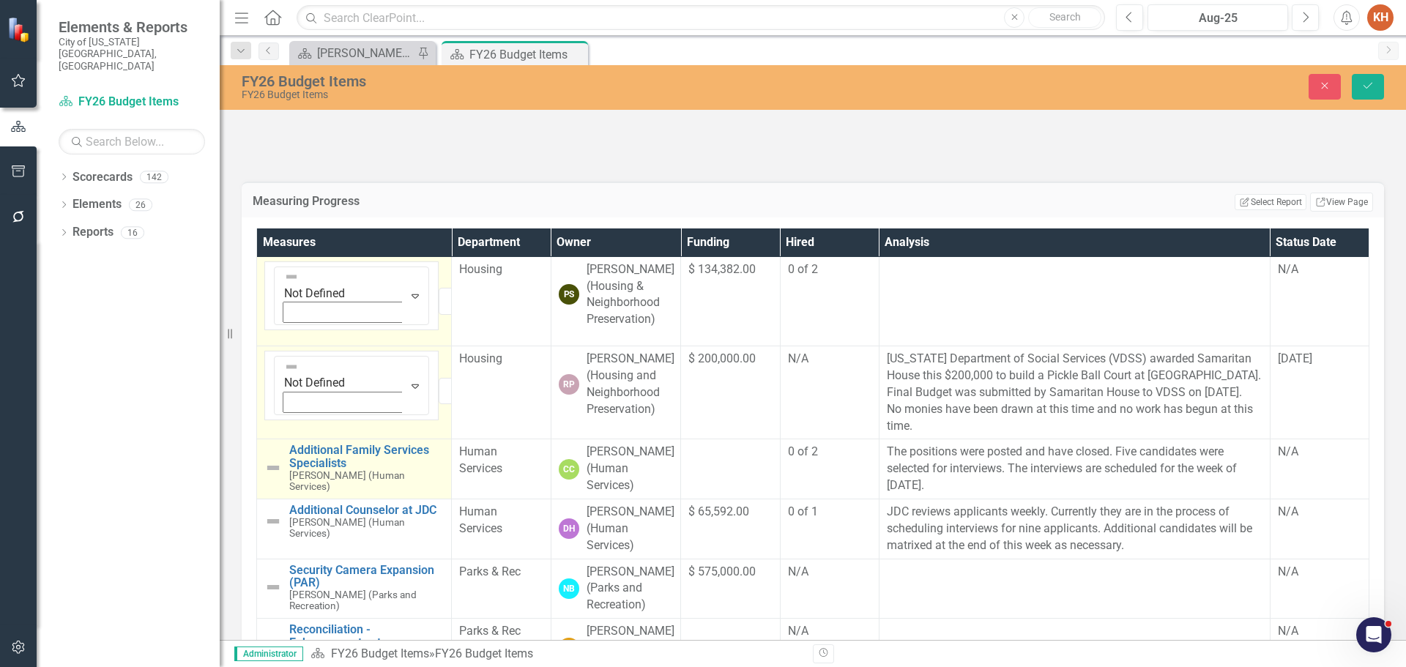
click at [272, 477] on img at bounding box center [273, 468] width 18 height 18
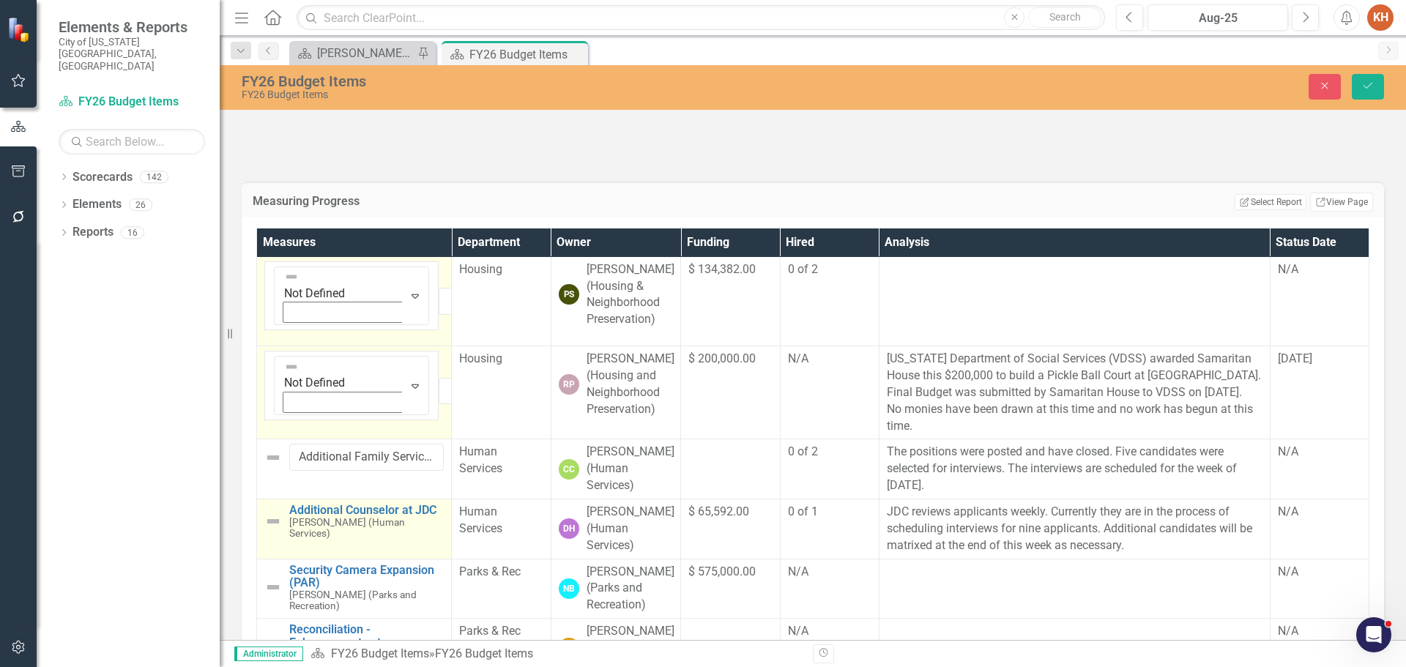
scroll to position [586, 0]
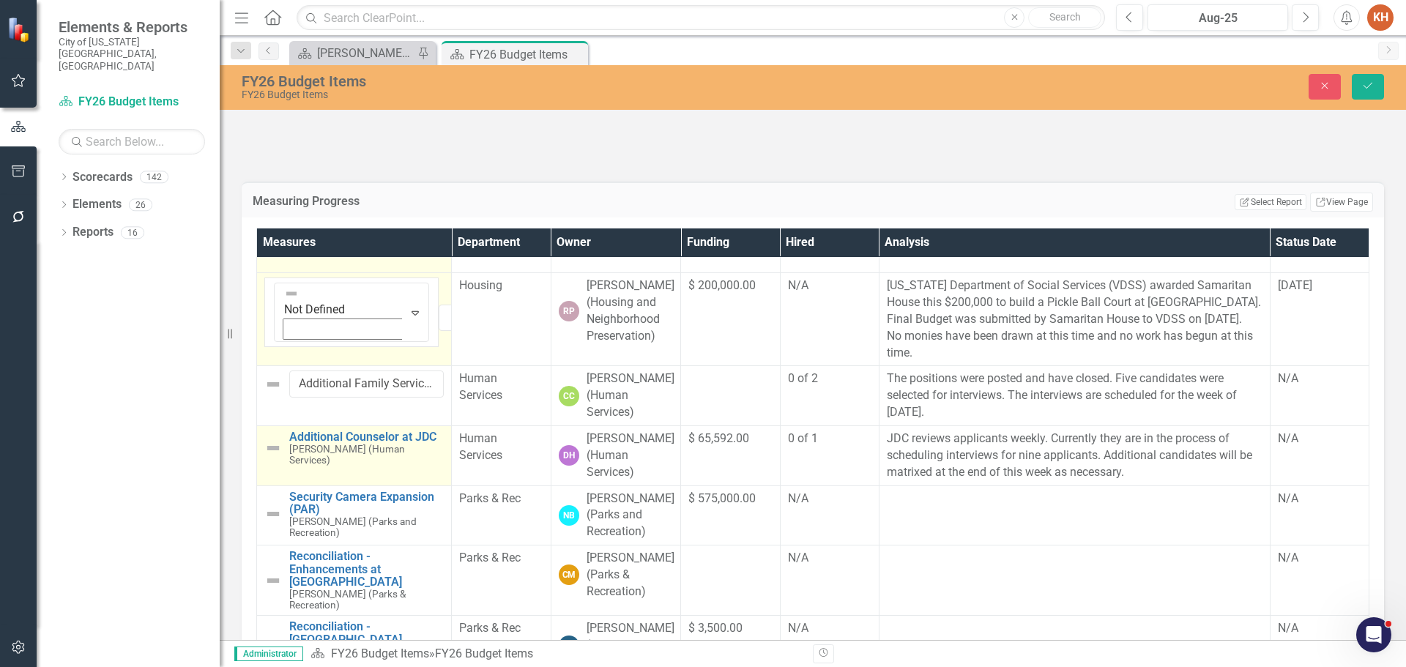
click at [275, 466] on div "Additional Counselor at JDC [PERSON_NAME] (Human Services)" at bounding box center [353, 447] width 179 height 35
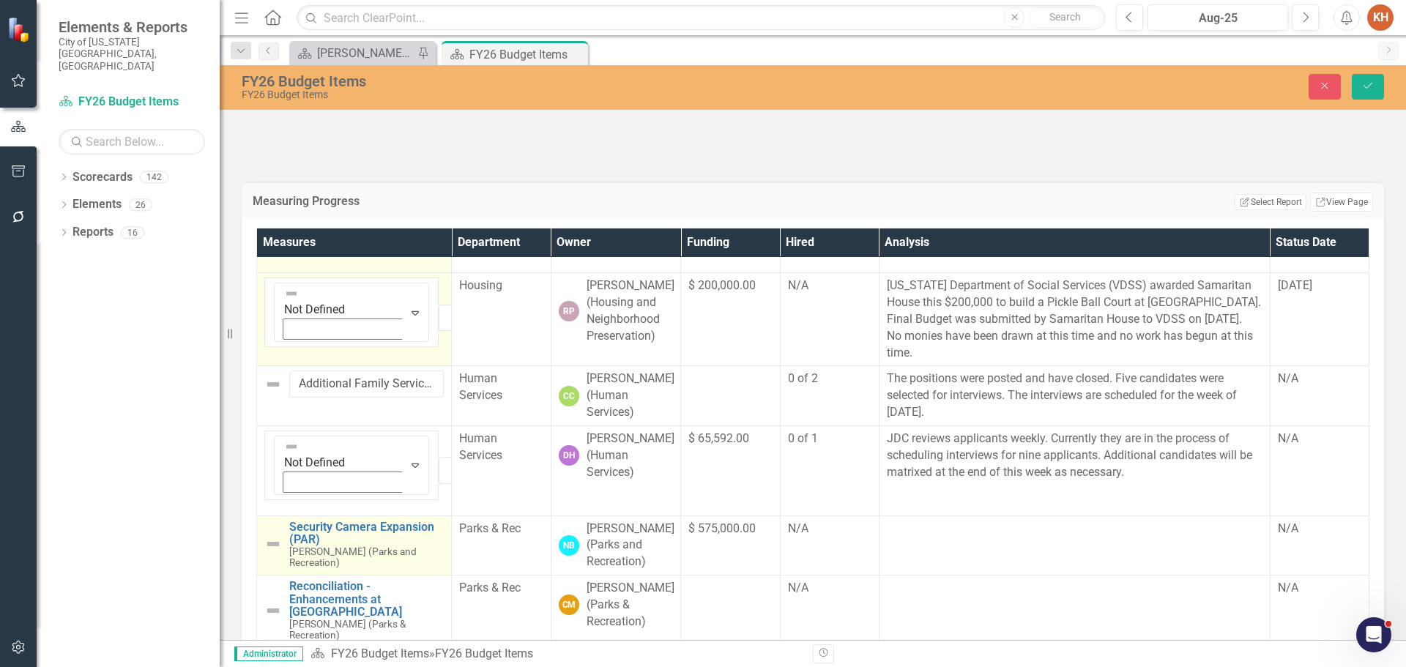
click at [266, 553] on img at bounding box center [273, 544] width 18 height 18
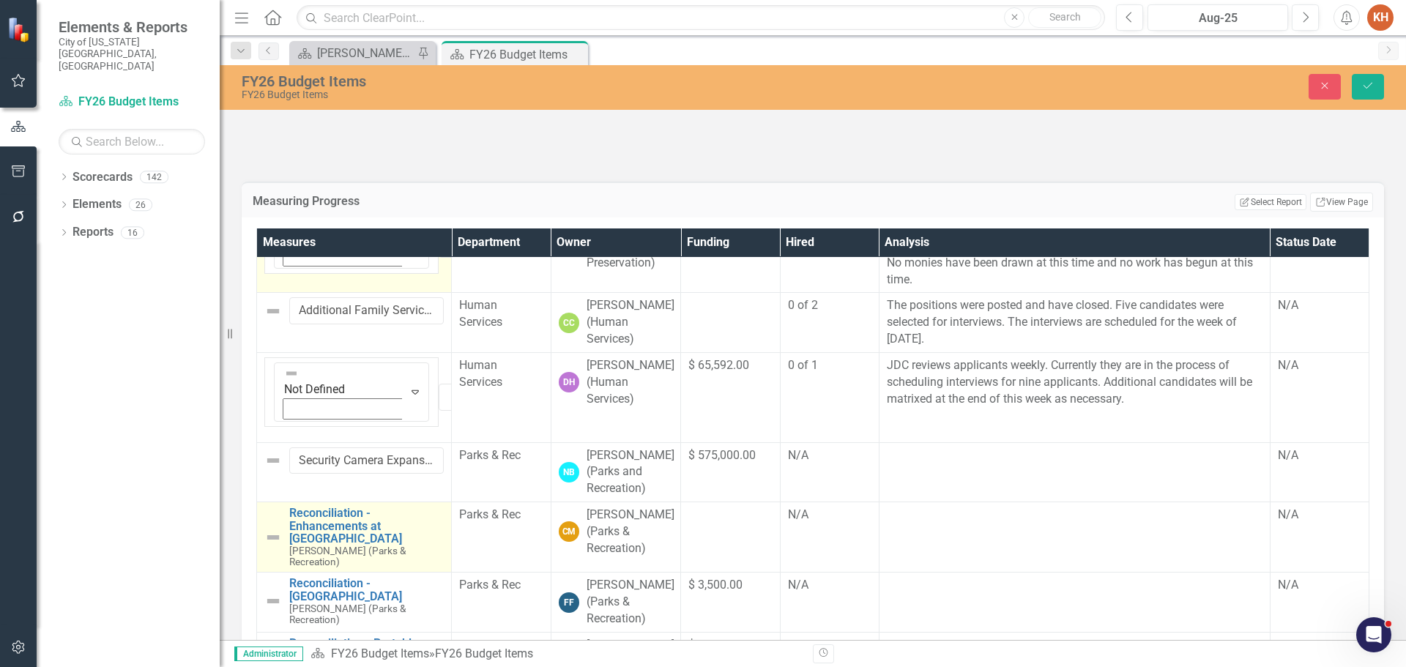
click at [268, 546] on img at bounding box center [273, 538] width 18 height 18
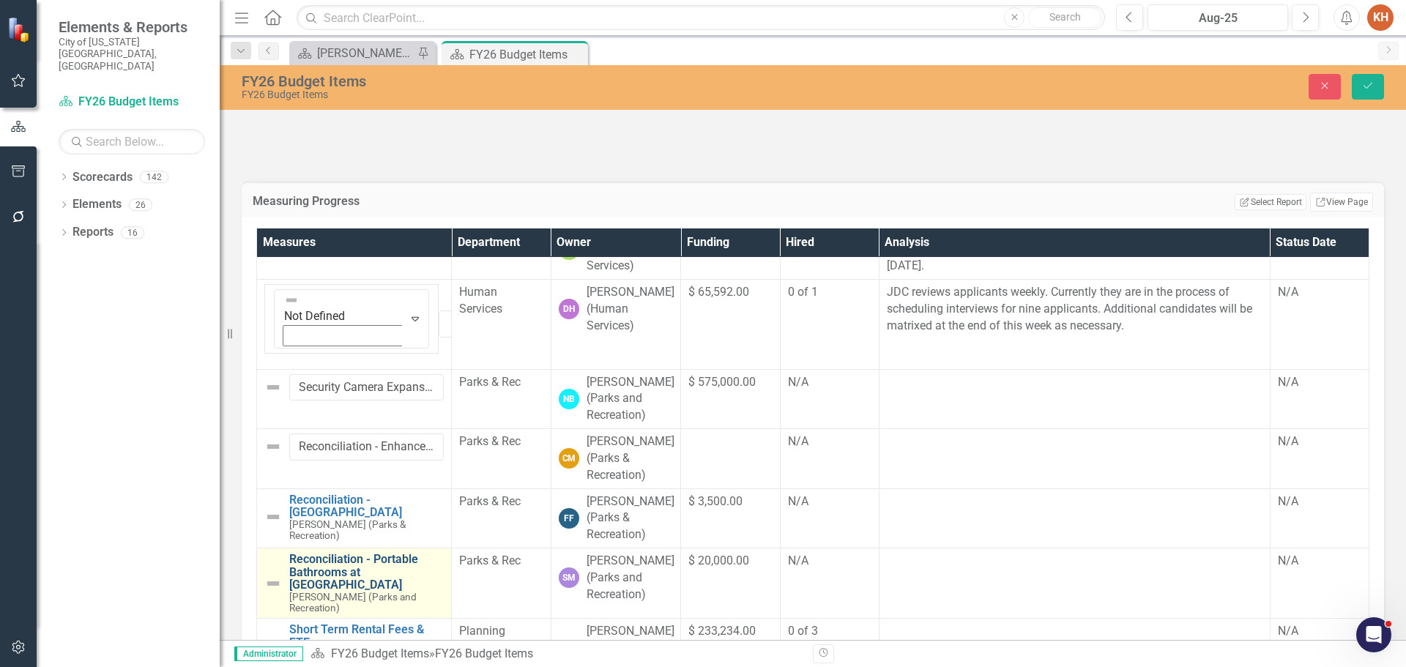
scroll to position [805, 0]
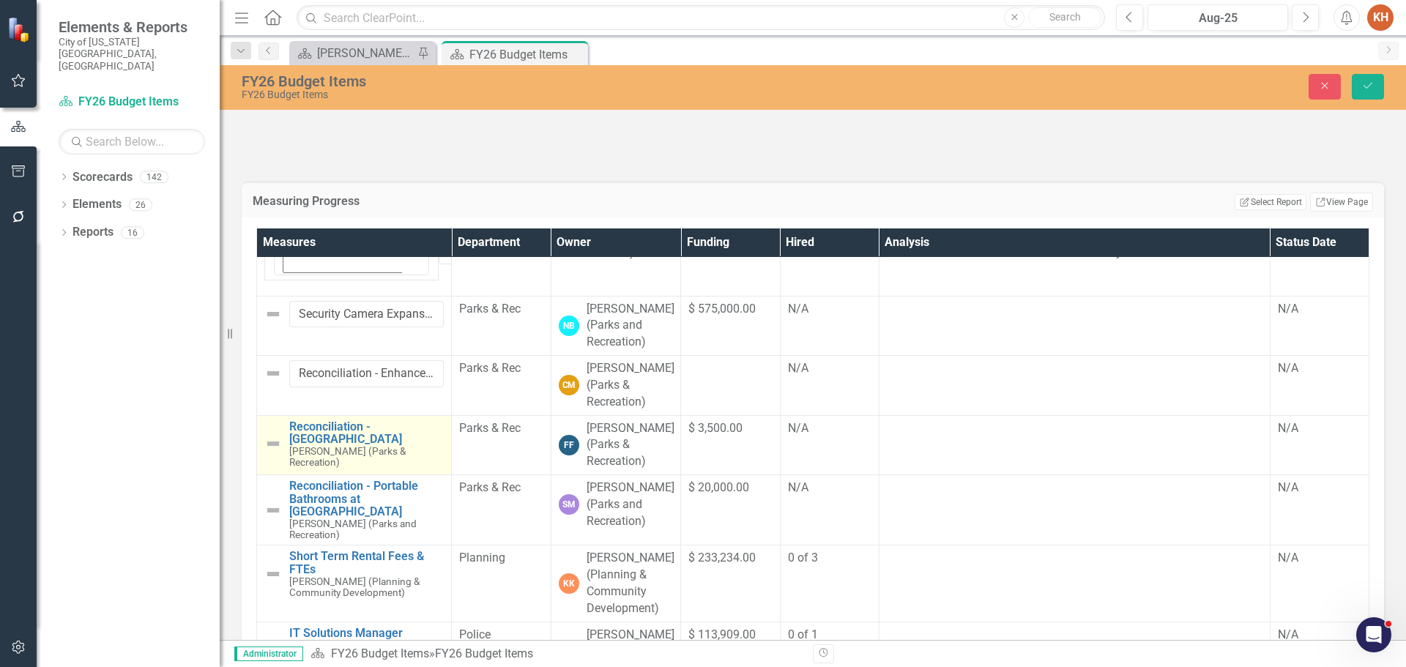
click at [277, 452] on img at bounding box center [273, 444] width 18 height 18
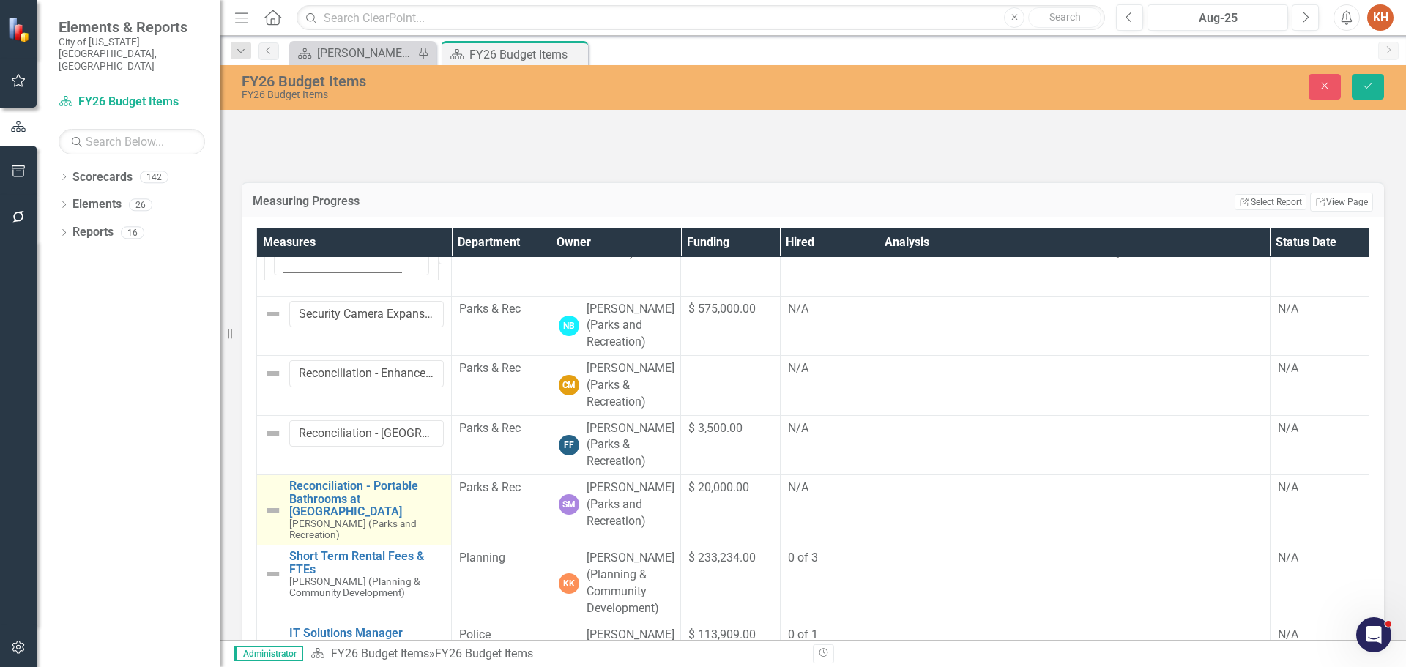
click at [273, 519] on img at bounding box center [273, 511] width 18 height 18
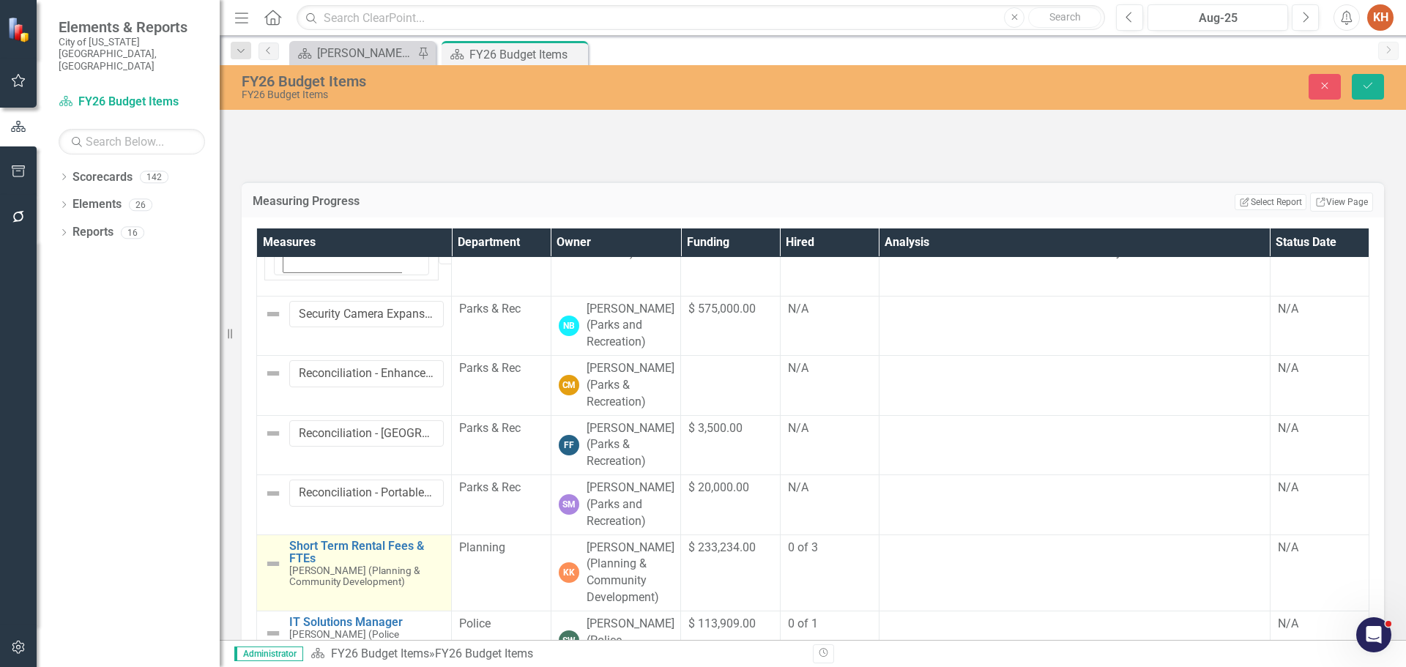
scroll to position [879, 0]
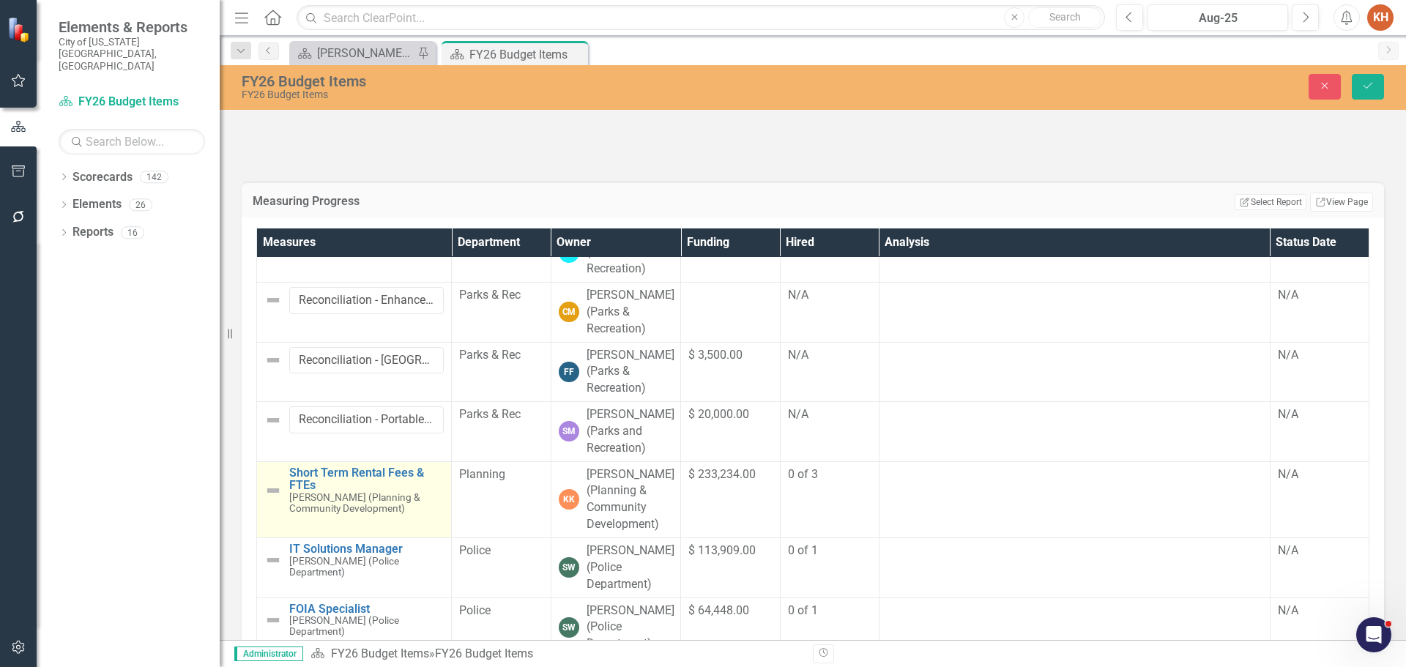
click at [272, 499] on img at bounding box center [273, 491] width 18 height 18
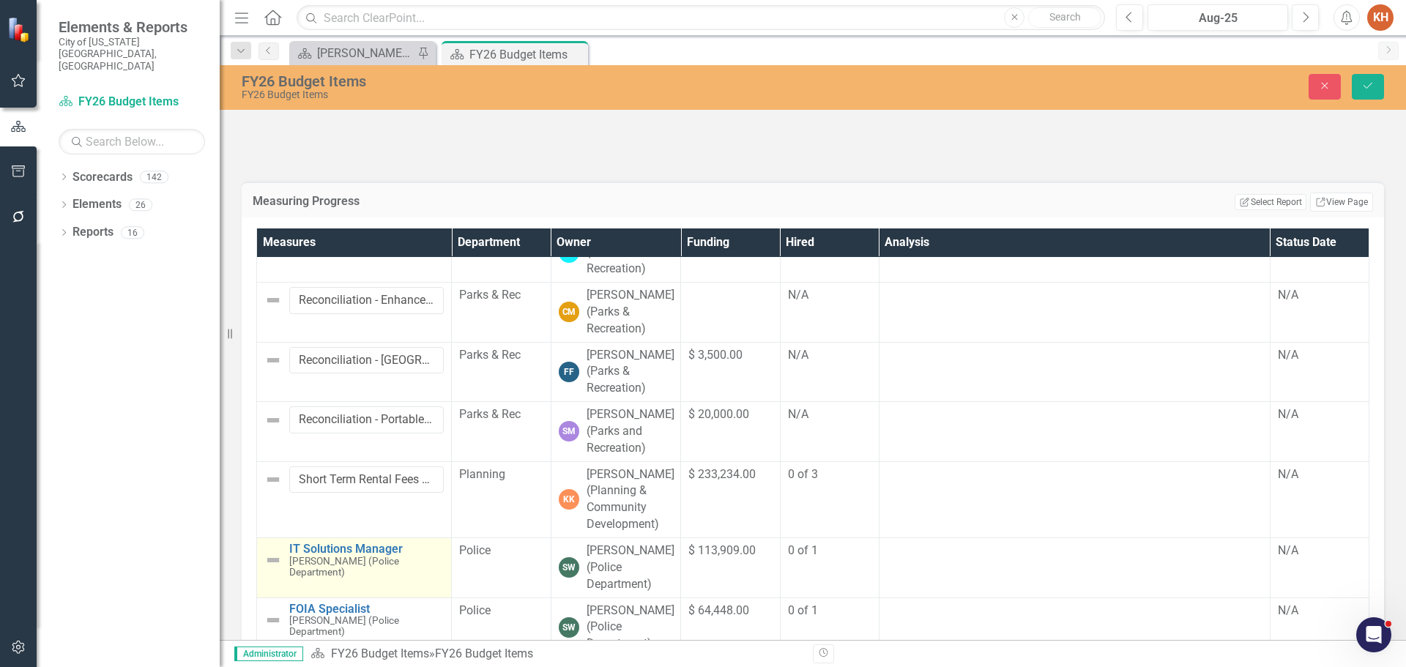
click at [274, 569] on img at bounding box center [273, 560] width 18 height 18
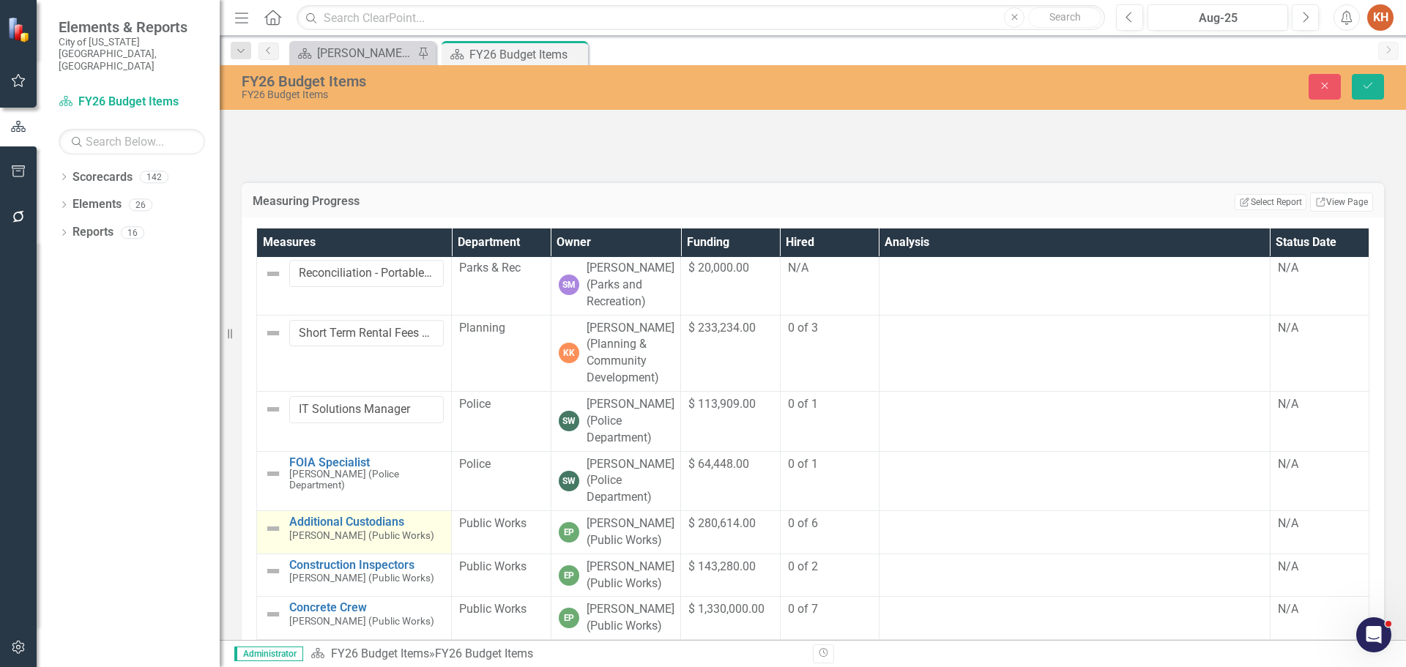
scroll to position [1098, 0]
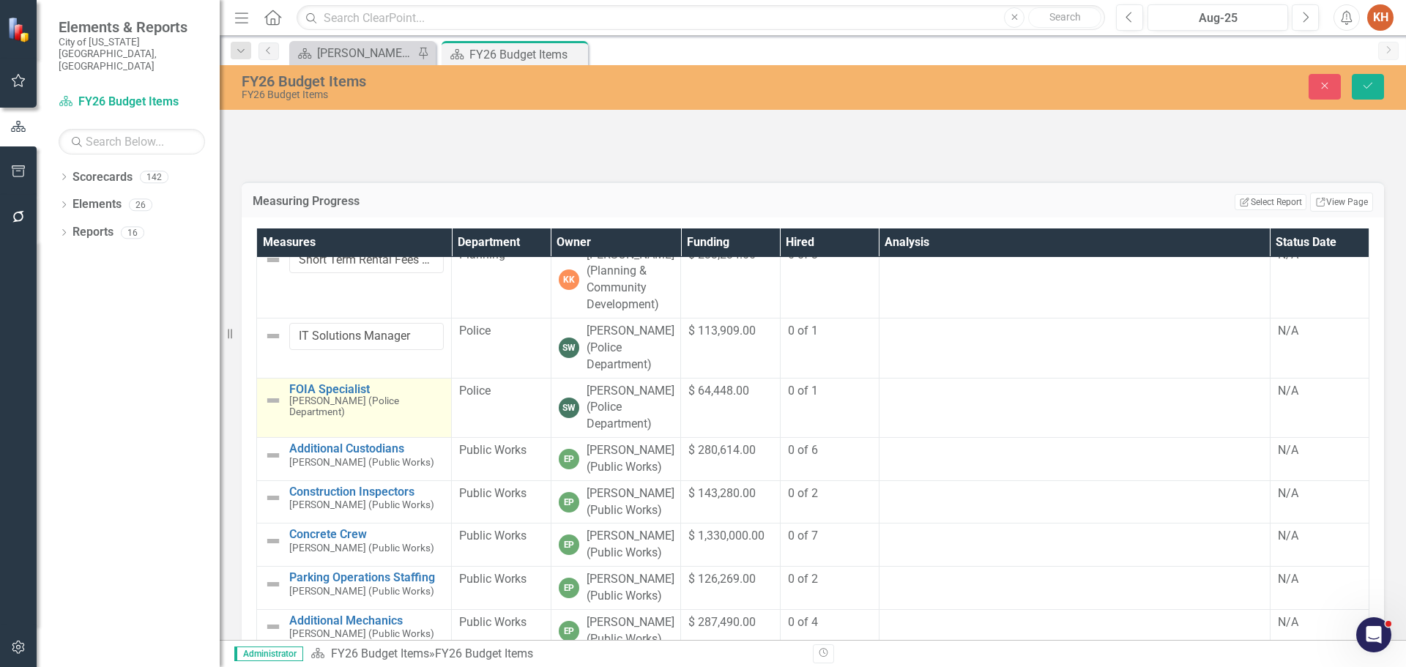
click at [279, 409] on img at bounding box center [273, 401] width 18 height 18
click at [278, 409] on img at bounding box center [273, 401] width 18 height 18
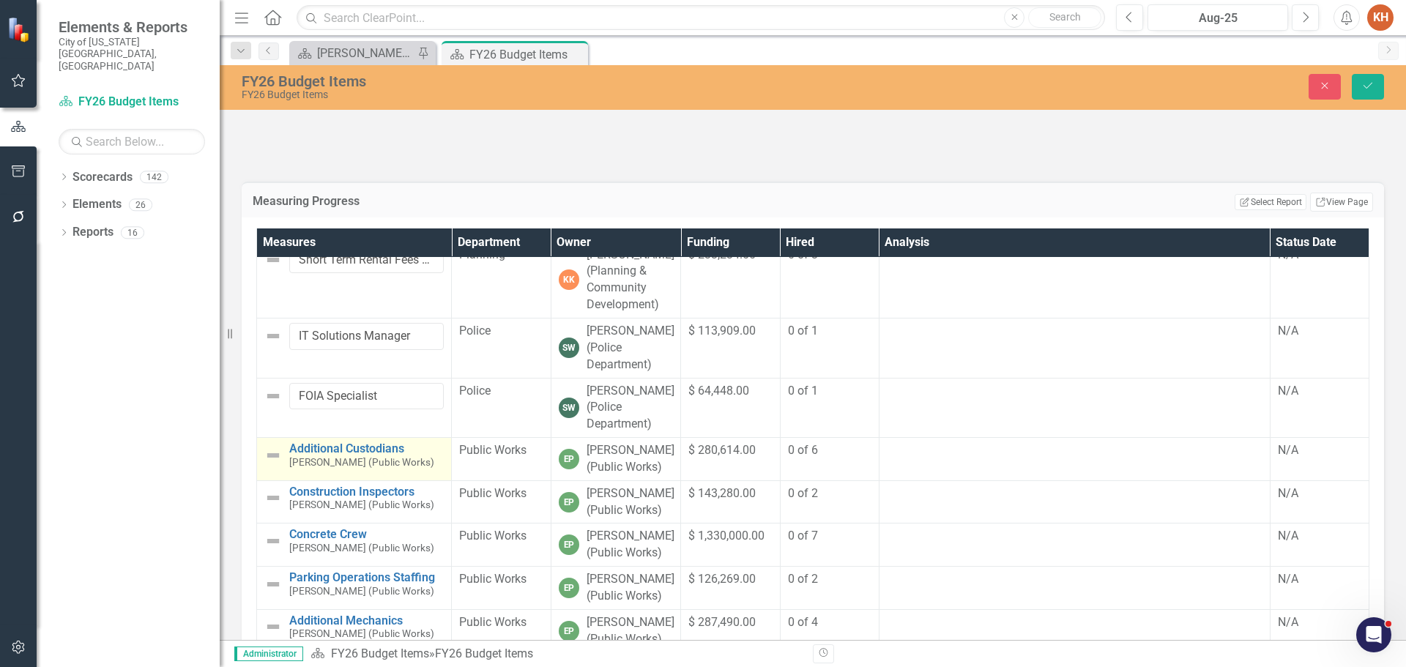
click at [267, 464] on img at bounding box center [273, 456] width 18 height 18
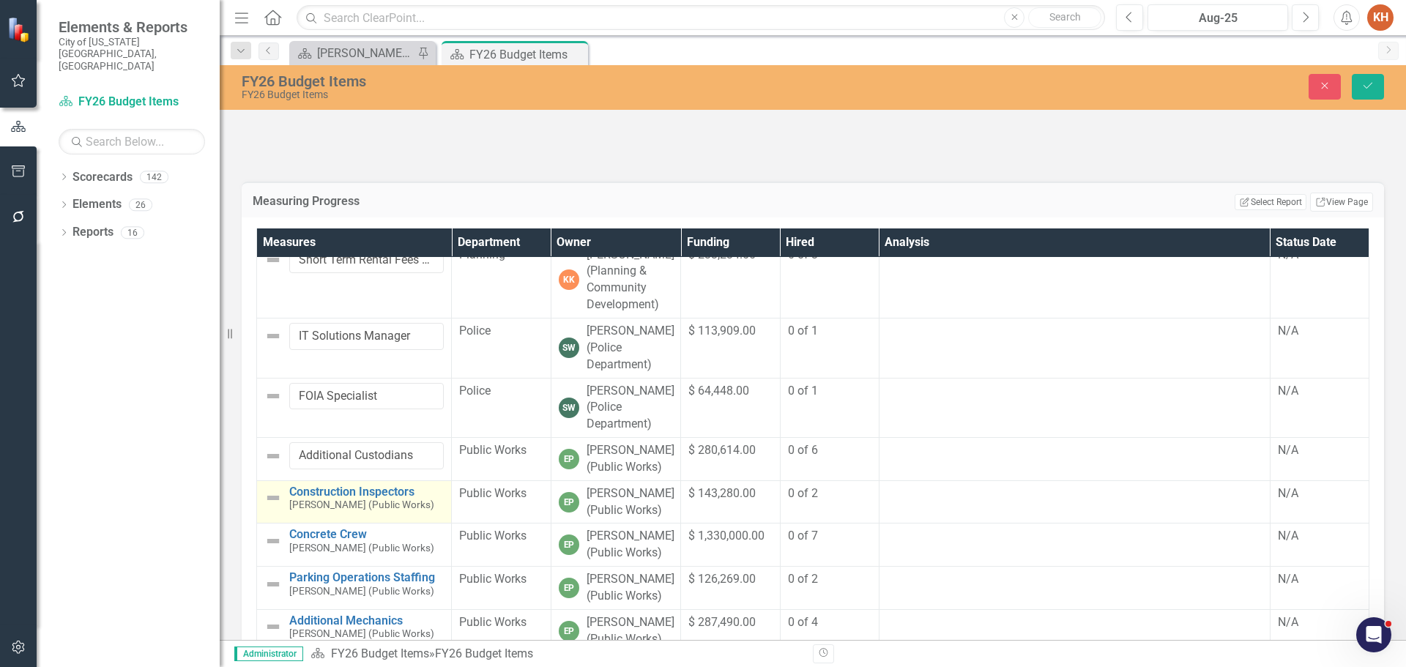
click at [276, 507] on img at bounding box center [273, 498] width 18 height 18
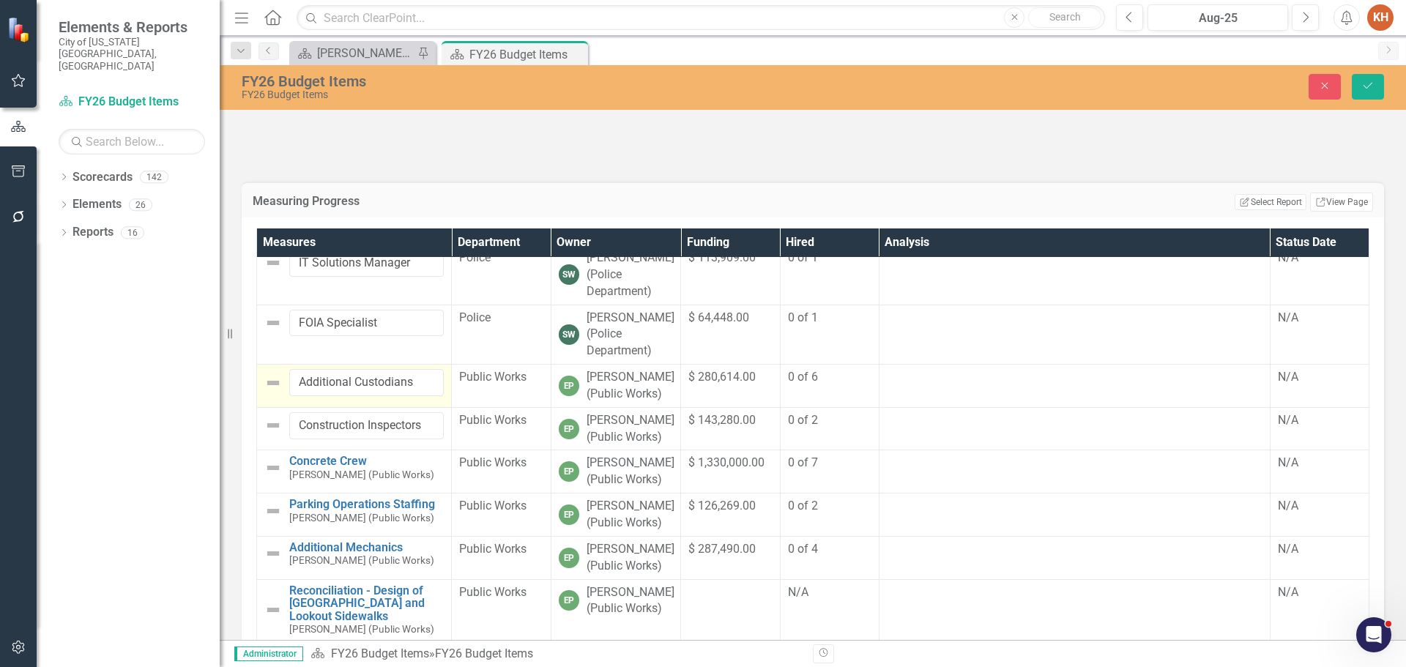
scroll to position [1234, 0]
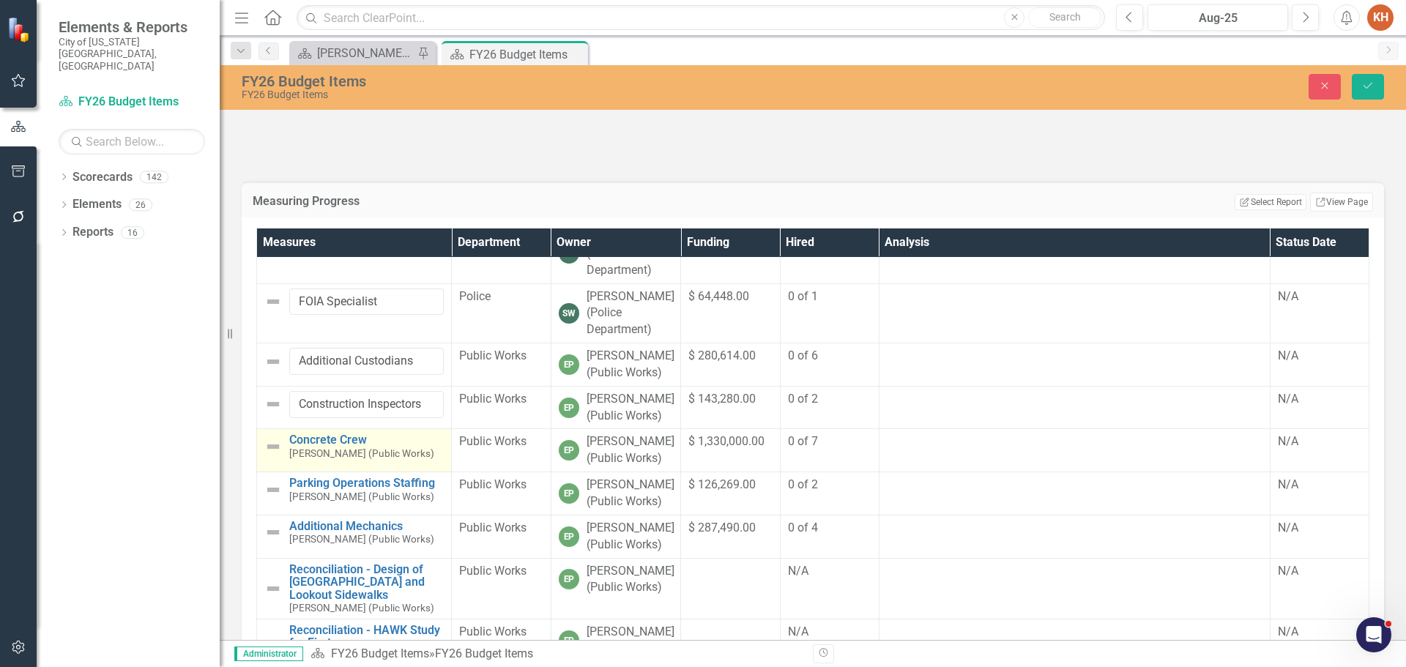
click at [269, 455] on img at bounding box center [273, 447] width 18 height 18
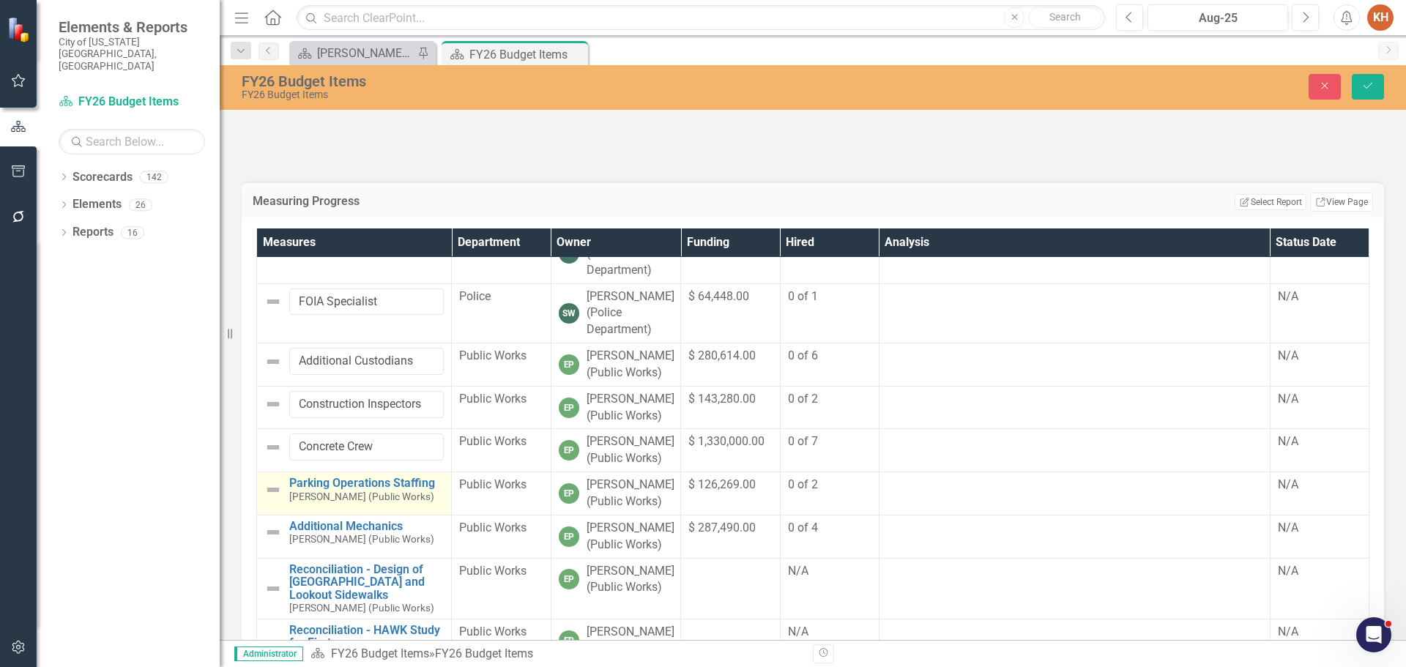
click at [275, 499] on img at bounding box center [273, 490] width 18 height 18
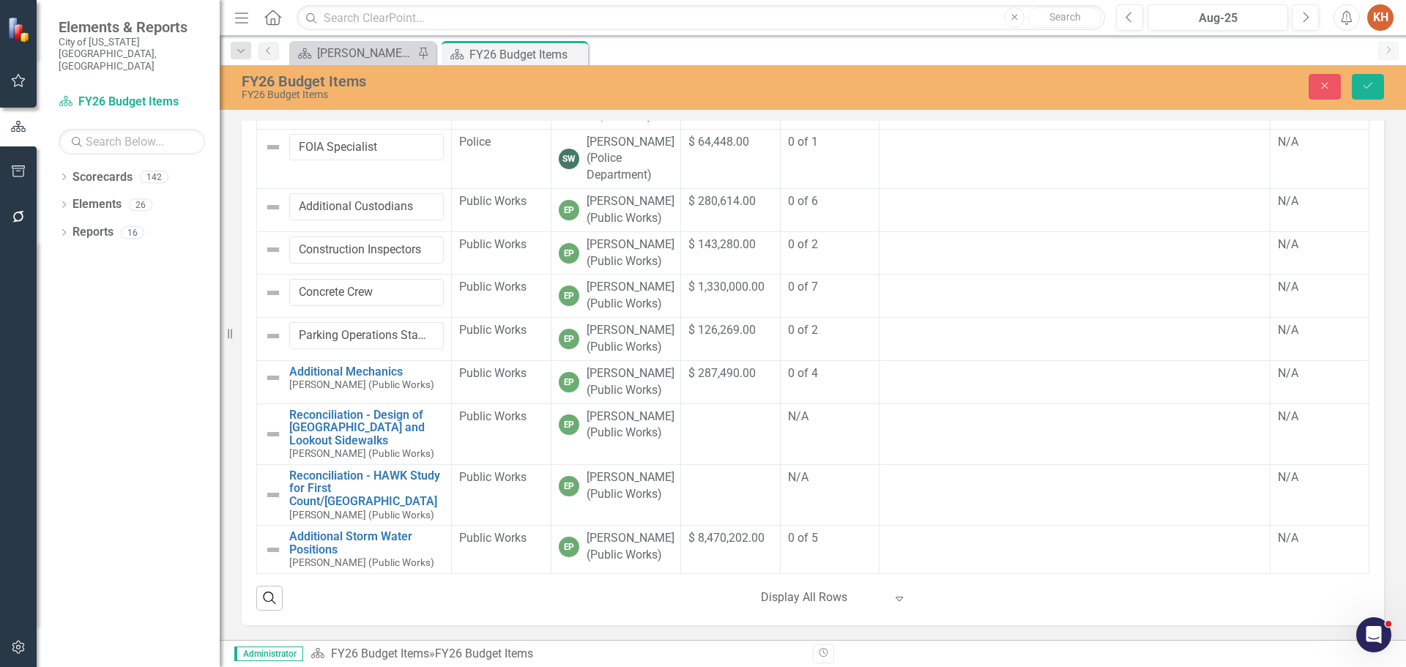
scroll to position [304, 0]
click at [276, 541] on img at bounding box center [273, 550] width 18 height 18
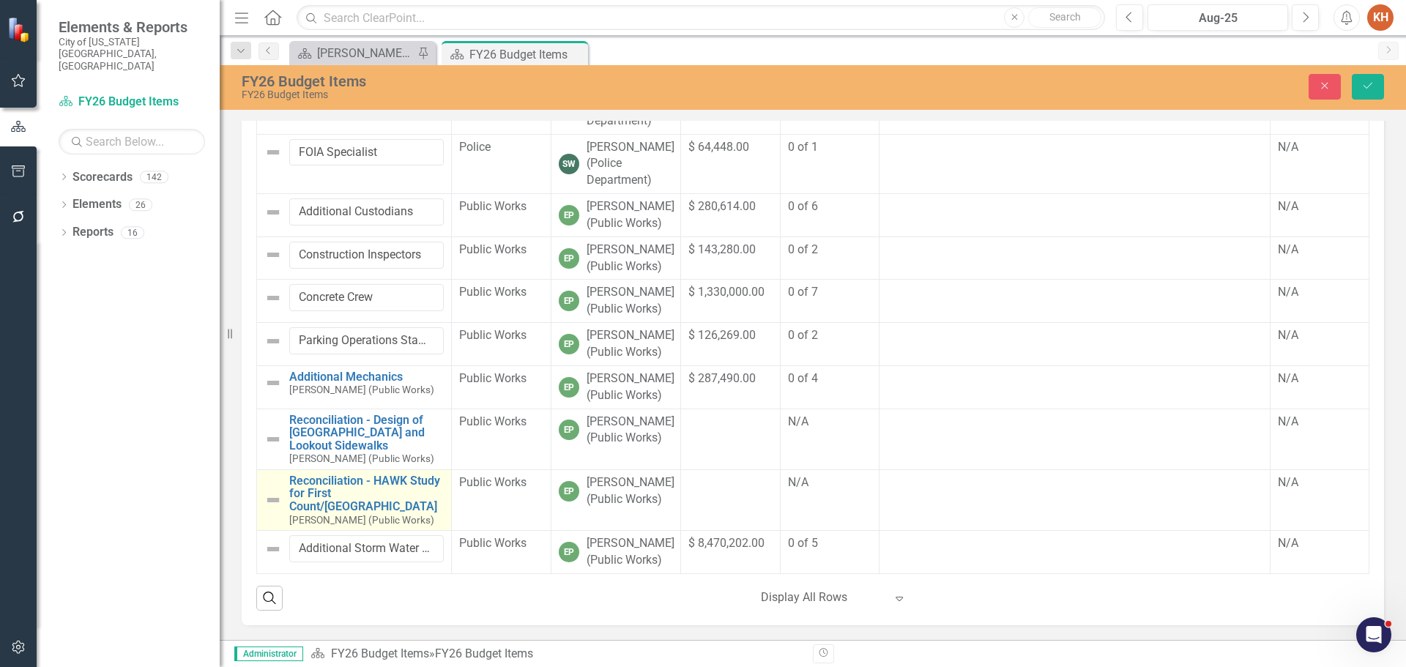
click at [276, 491] on img at bounding box center [273, 500] width 18 height 18
click at [274, 491] on img at bounding box center [273, 500] width 18 height 18
click at [265, 491] on img at bounding box center [273, 500] width 18 height 18
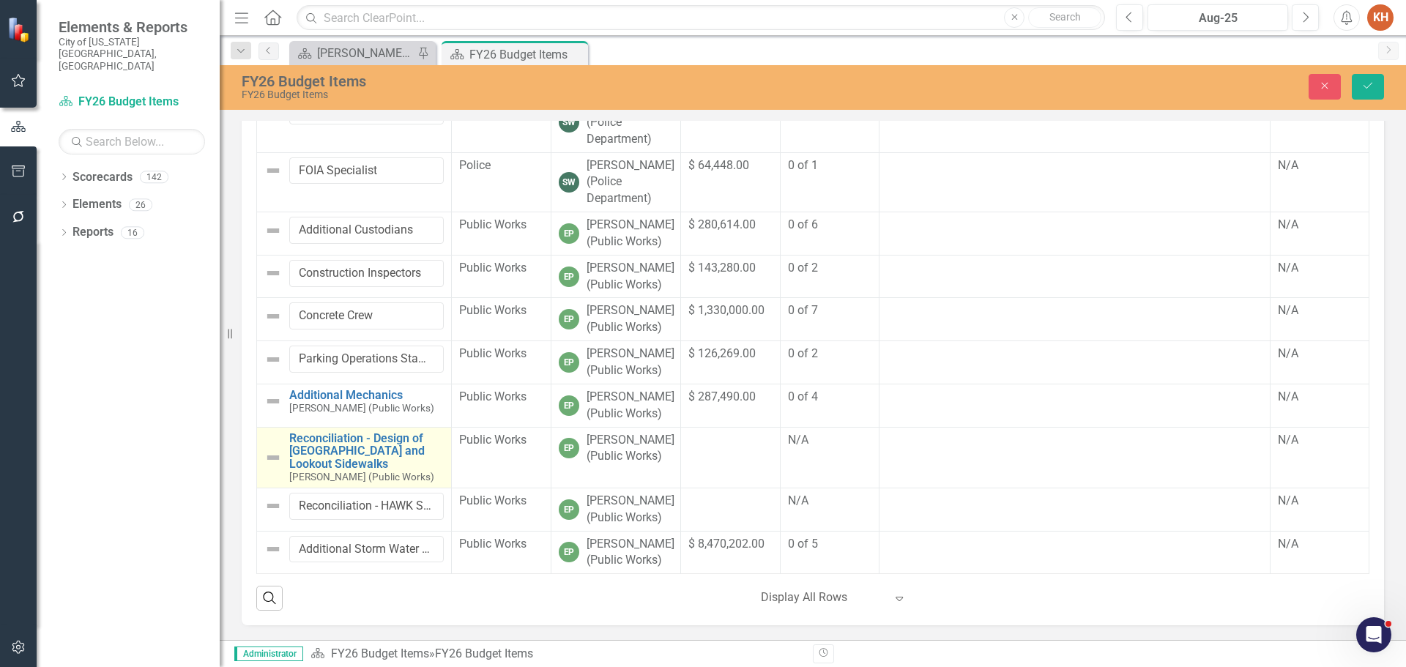
click at [273, 449] on img at bounding box center [273, 458] width 18 height 18
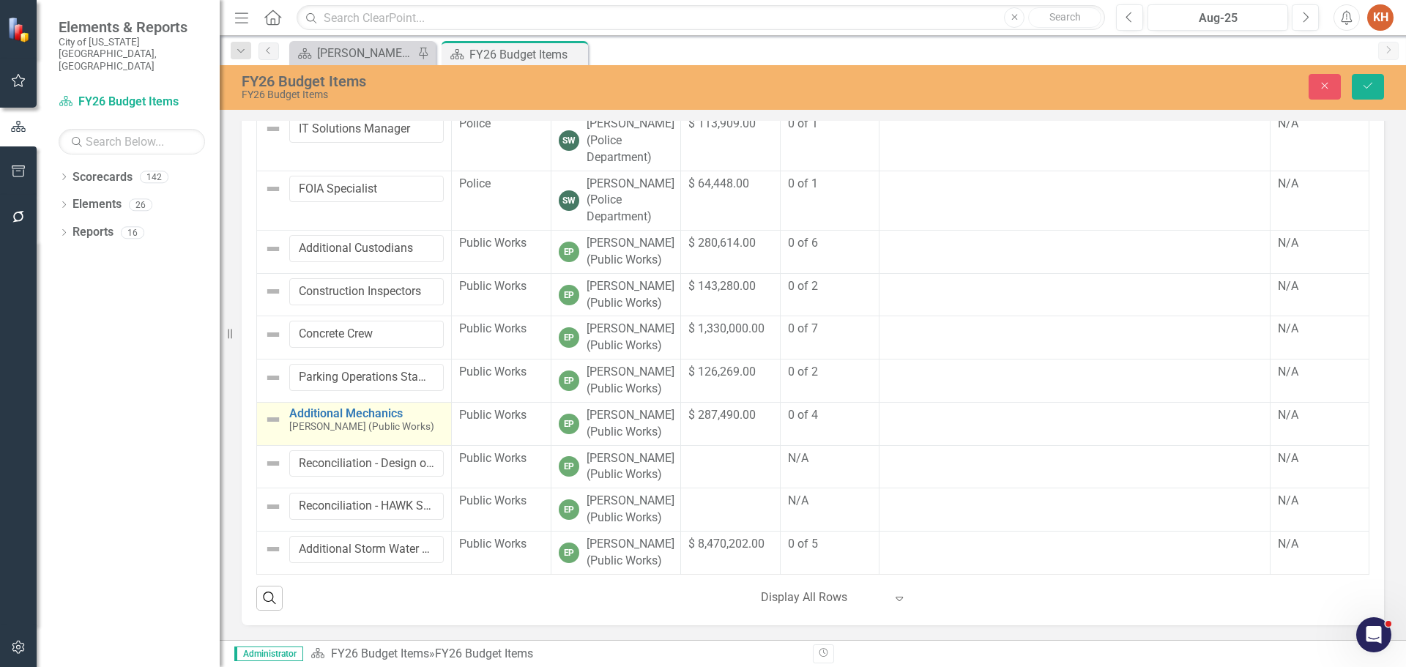
click at [275, 411] on img at bounding box center [273, 420] width 18 height 18
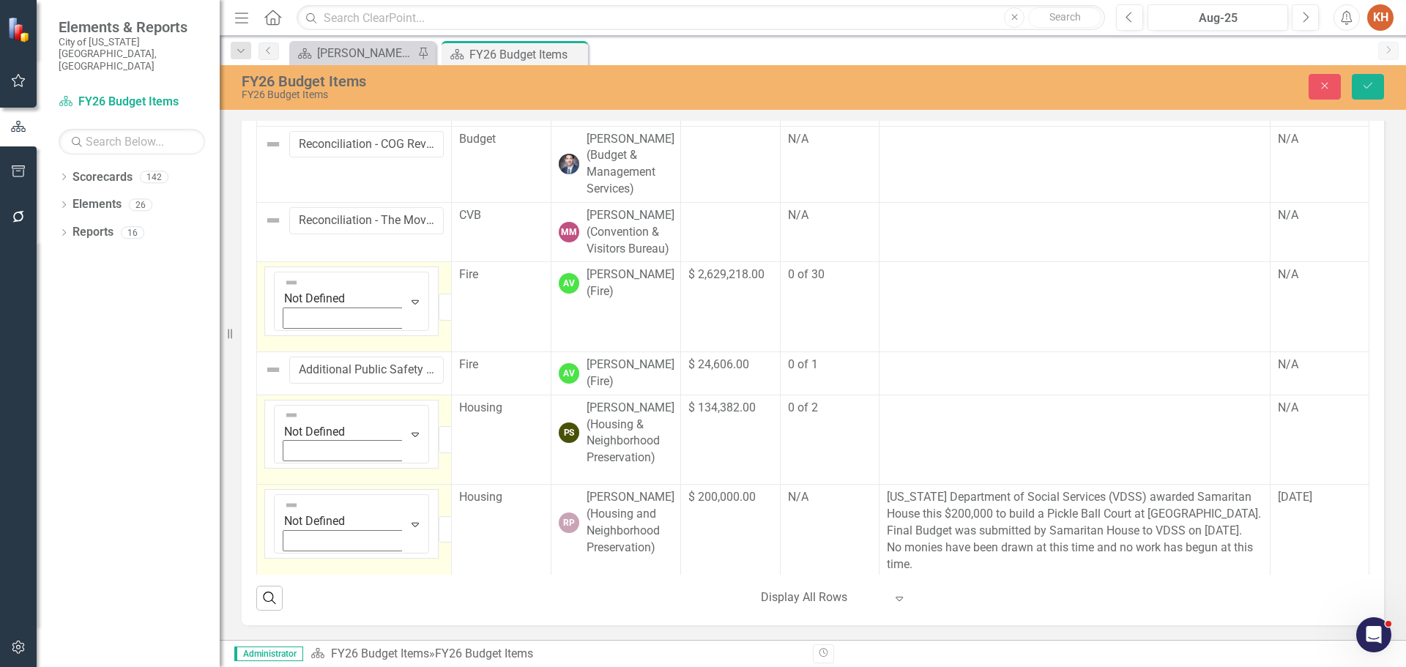
scroll to position [293, 0]
